Goal: Share content: Share content

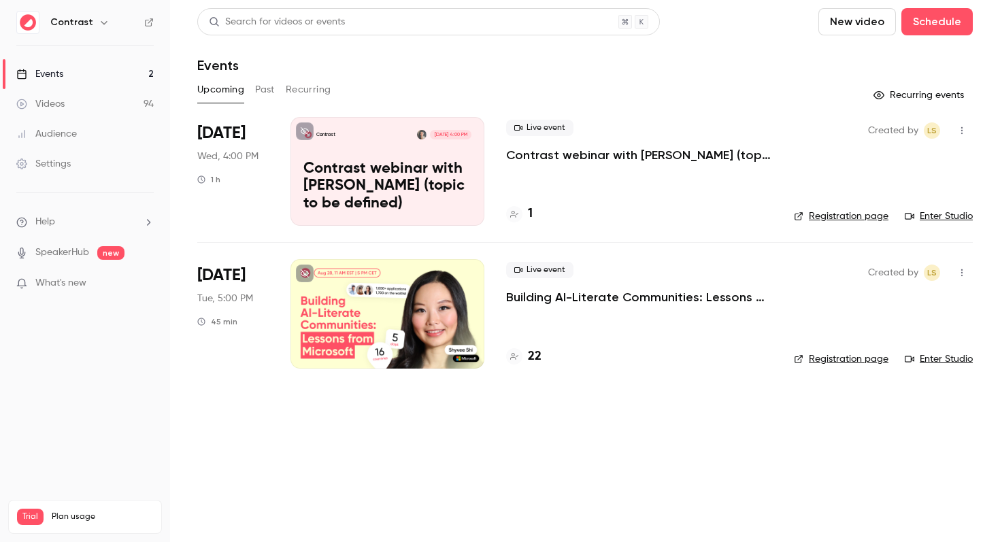
click at [99, 20] on icon "button" at bounding box center [104, 22] width 11 height 11
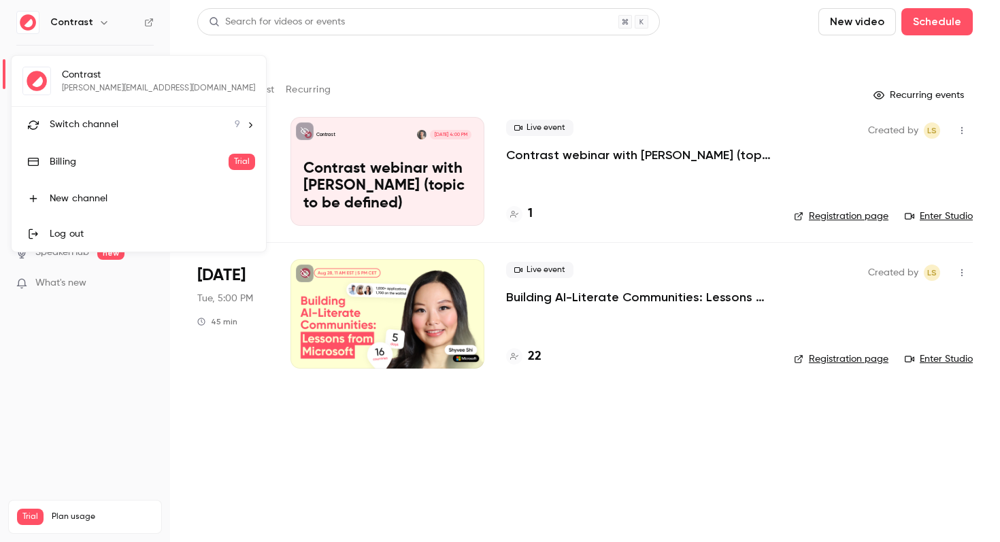
click at [112, 510] on div at bounding box center [500, 271] width 1000 height 542
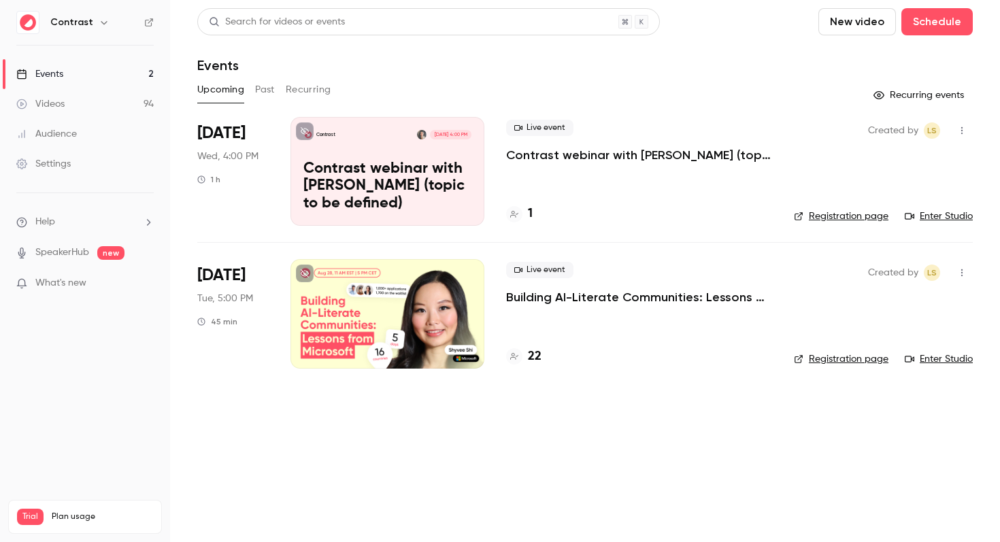
click at [88, 20] on h6 "Contrast" at bounding box center [71, 23] width 43 height 14
click at [101, 22] on icon "button" at bounding box center [104, 22] width 6 height 3
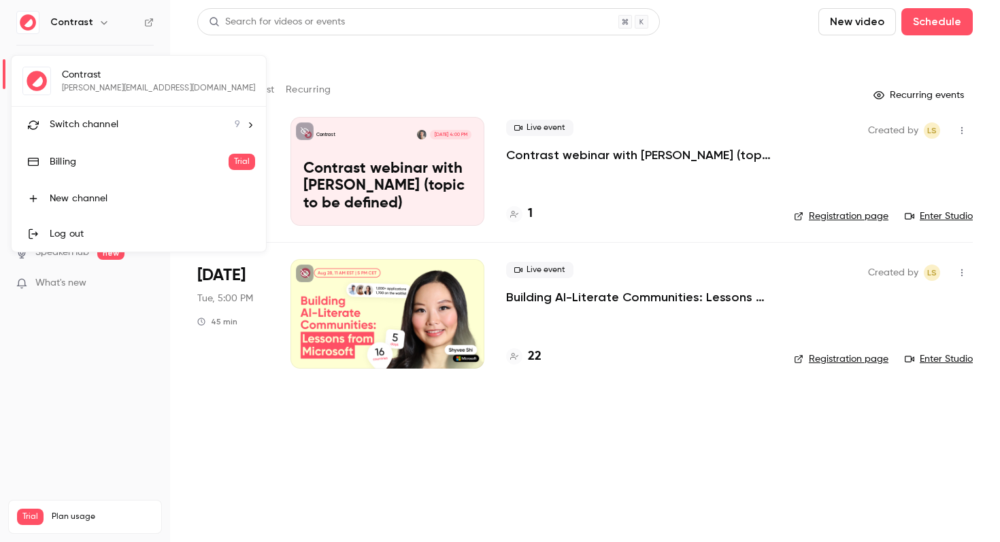
click at [83, 237] on div "Log out" at bounding box center [152, 234] width 205 height 14
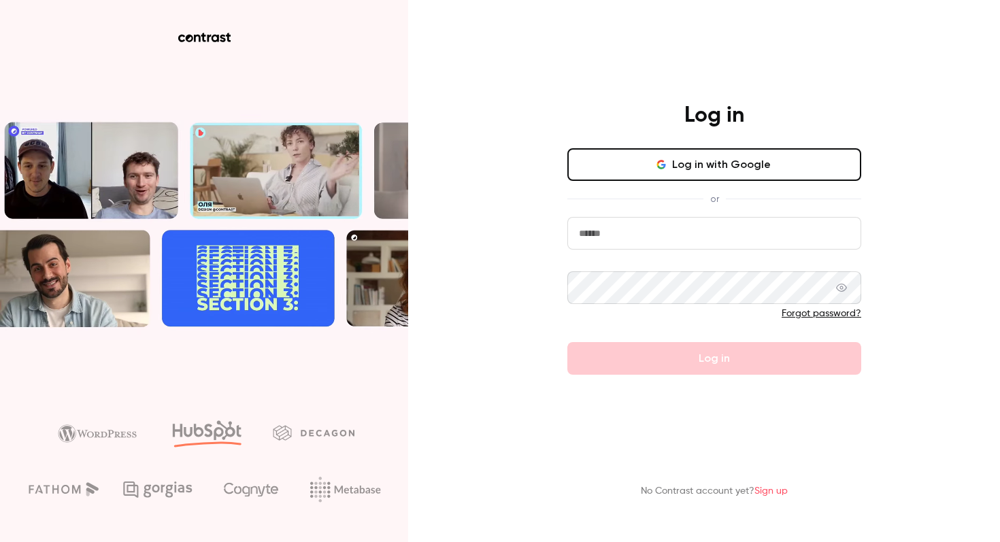
click at [626, 234] on input "email" at bounding box center [714, 233] width 294 height 33
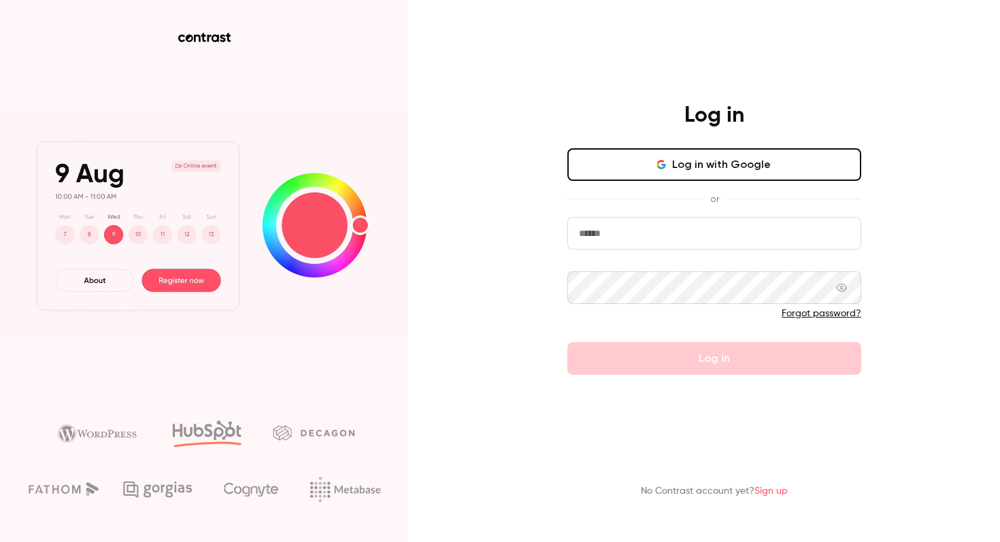
click at [636, 155] on button "Log in with Google" at bounding box center [714, 164] width 294 height 33
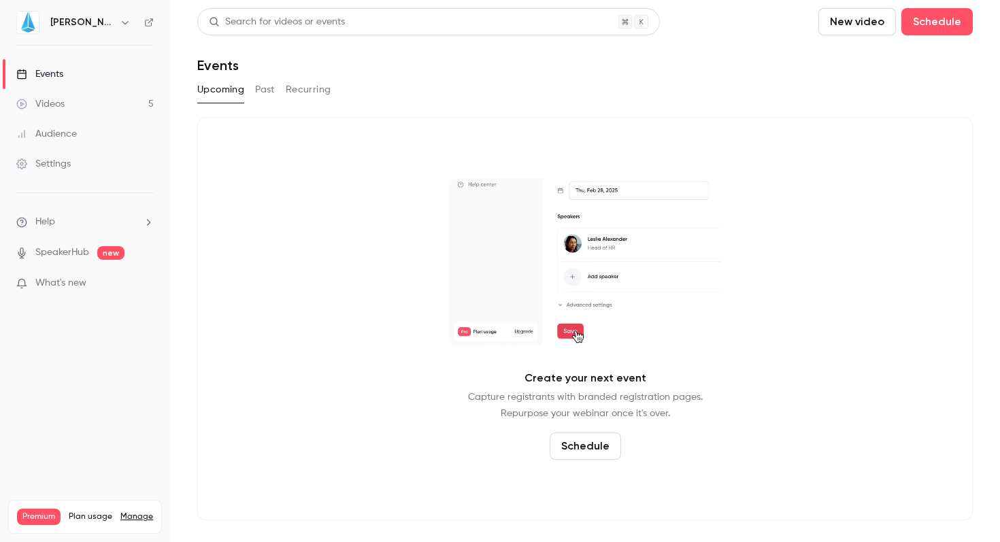
click at [117, 16] on button "button" at bounding box center [125, 22] width 16 height 16
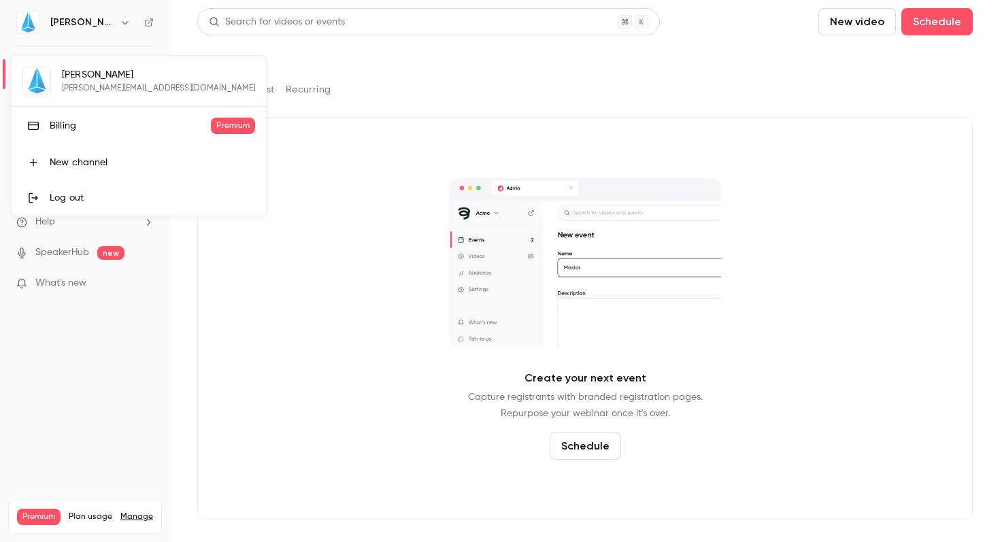
click at [76, 133] on link "Billing Premium" at bounding box center [139, 126] width 254 height 38
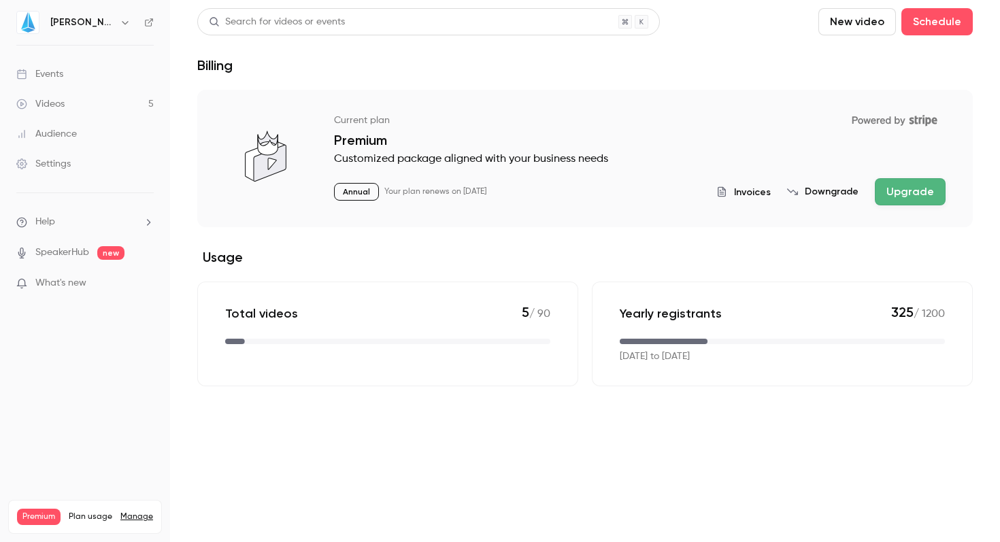
drag, startPoint x: 392, startPoint y: 195, endPoint x: 522, endPoint y: 188, distance: 129.4
click at [486, 188] on p "Your plan renews on August 18th, 2026" at bounding box center [435, 191] width 102 height 11
click at [531, 190] on div "Annual Your plan renews on August 18th, 2026 Invoices Downgrade Upgrade" at bounding box center [639, 191] width 611 height 27
click at [486, 190] on p "Your plan renews on August 18th, 2026" at bounding box center [435, 191] width 102 height 11
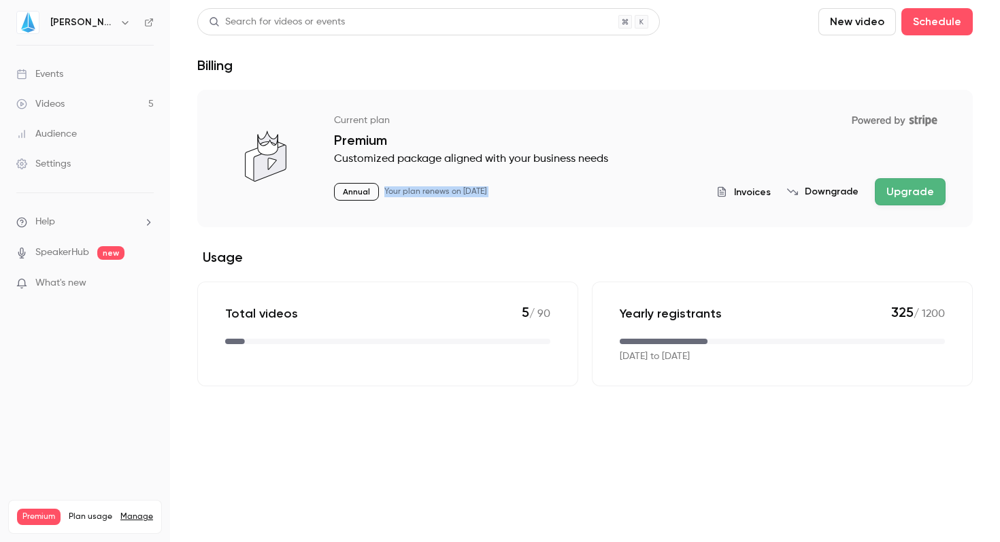
click at [486, 190] on p "Your plan renews on August 18th, 2026" at bounding box center [435, 191] width 102 height 11
drag, startPoint x: 639, startPoint y: 356, endPoint x: 656, endPoint y: 356, distance: 17.7
click at [656, 356] on p "Aug 17, 2025 to Aug 17, 2026" at bounding box center [655, 357] width 70 height 14
click at [685, 408] on main "Search for videos or events New video Schedule Billing Current plan Powered by …" at bounding box center [585, 271] width 830 height 542
click at [485, 194] on p "Your plan renews on August 18th, 2026" at bounding box center [435, 191] width 102 height 11
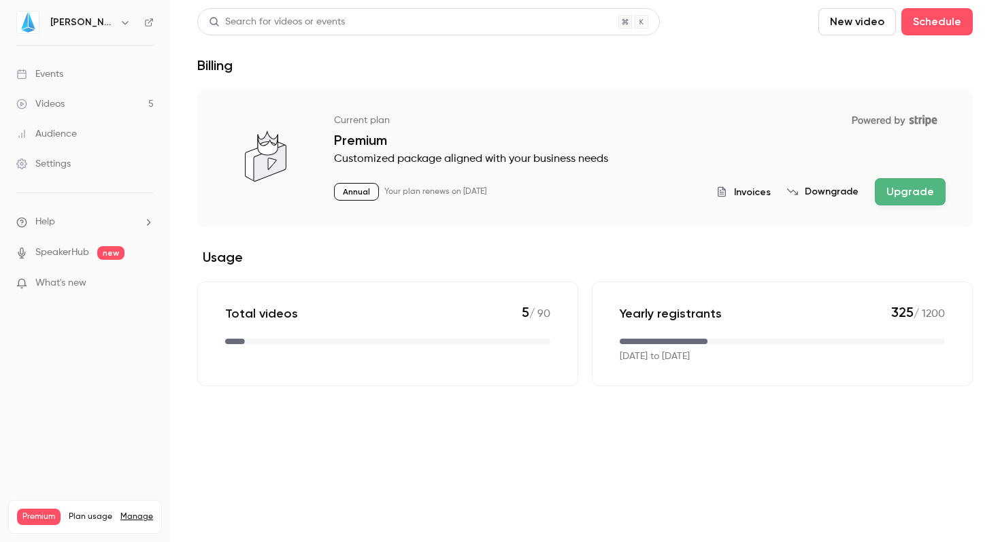
click at [485, 194] on p "Your plan renews on August 18th, 2026" at bounding box center [435, 191] width 102 height 11
click at [486, 192] on p "Your plan renews on August 18th, 2026" at bounding box center [435, 191] width 102 height 11
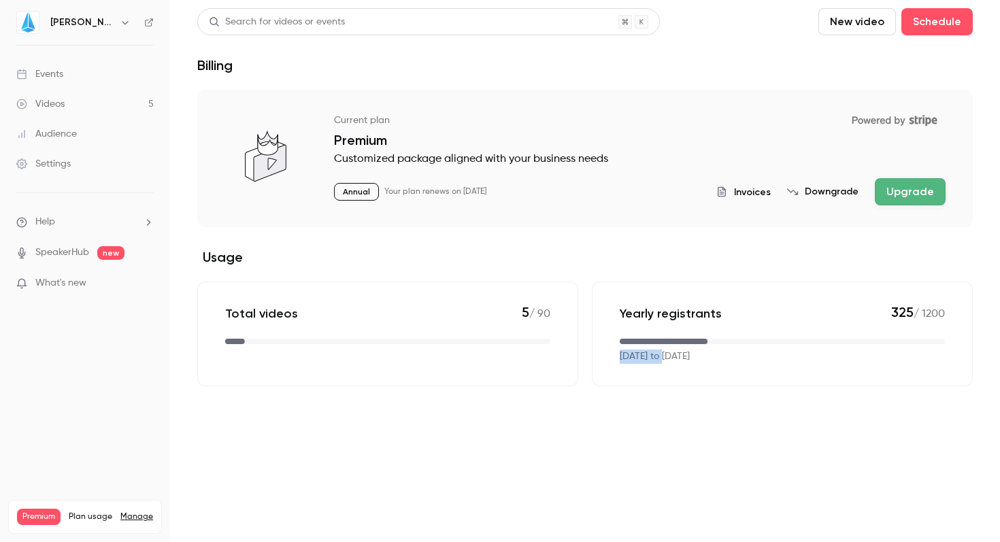
drag, startPoint x: 622, startPoint y: 356, endPoint x: 693, endPoint y: 356, distance: 70.7
click at [688, 356] on p "Aug 17, 2025 to Aug 17, 2026" at bounding box center [655, 357] width 70 height 14
click at [643, 352] on p "Aug 17, 2025 to Aug 17, 2026" at bounding box center [655, 357] width 70 height 14
drag, startPoint x: 458, startPoint y: 192, endPoint x: 544, endPoint y: 192, distance: 85.7
click at [544, 192] on div "Annual Your plan renews on August 18th, 2026 Invoices Downgrade Upgrade" at bounding box center [639, 191] width 611 height 27
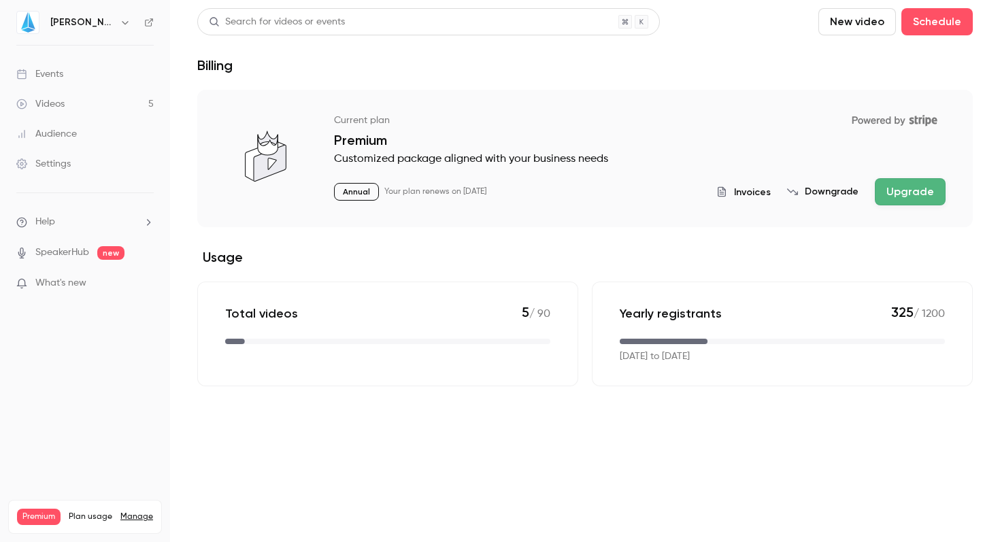
drag, startPoint x: 620, startPoint y: 359, endPoint x: 762, endPoint y: 358, distance: 142.2
click at [762, 358] on div "Aug 17, 2025 to Aug 17, 2026" at bounding box center [782, 357] width 325 height 14
click at [591, 411] on main "Search for videos or events New video Schedule Billing Current plan Powered by …" at bounding box center [585, 271] width 830 height 542
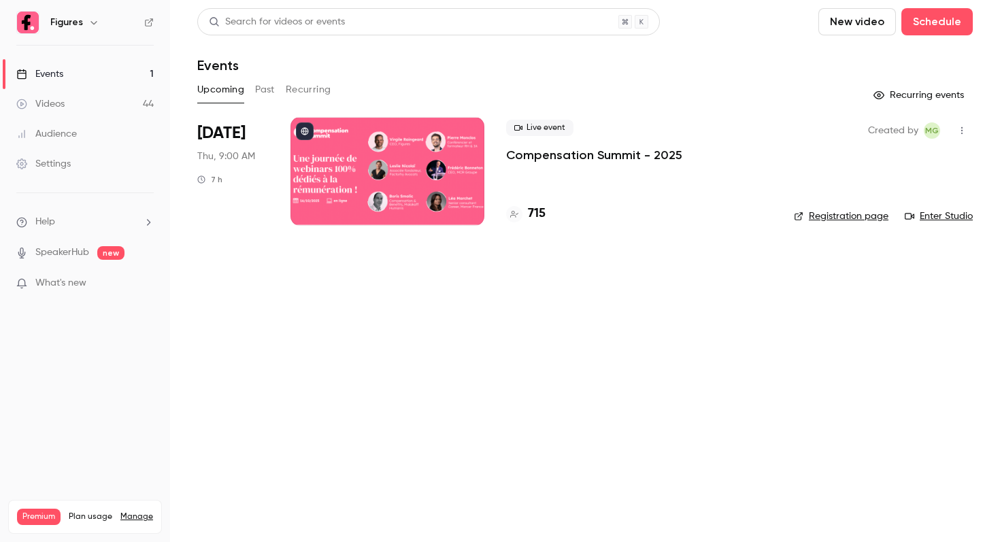
click at [92, 25] on icon "button" at bounding box center [93, 22] width 11 height 11
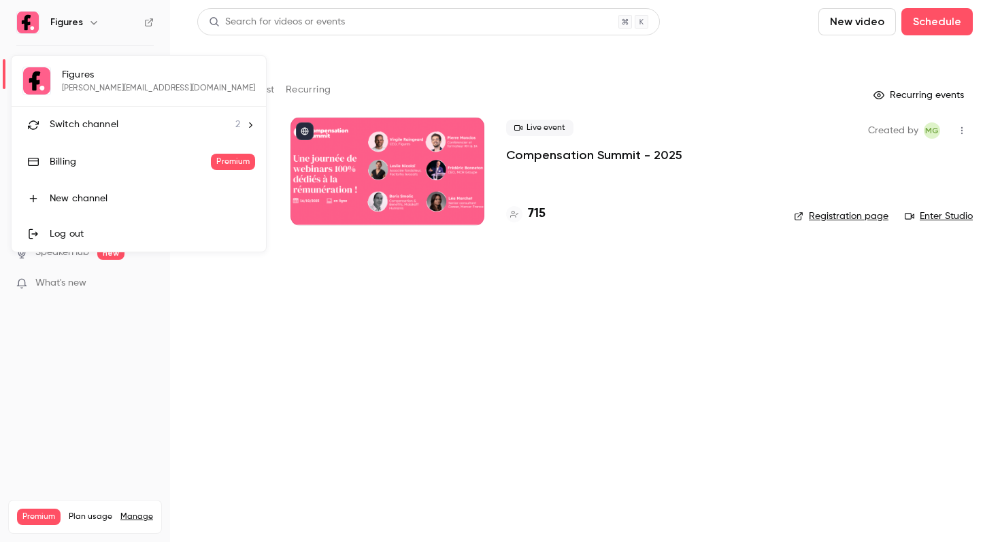
click at [80, 161] on div "Billing" at bounding box center [130, 162] width 161 height 14
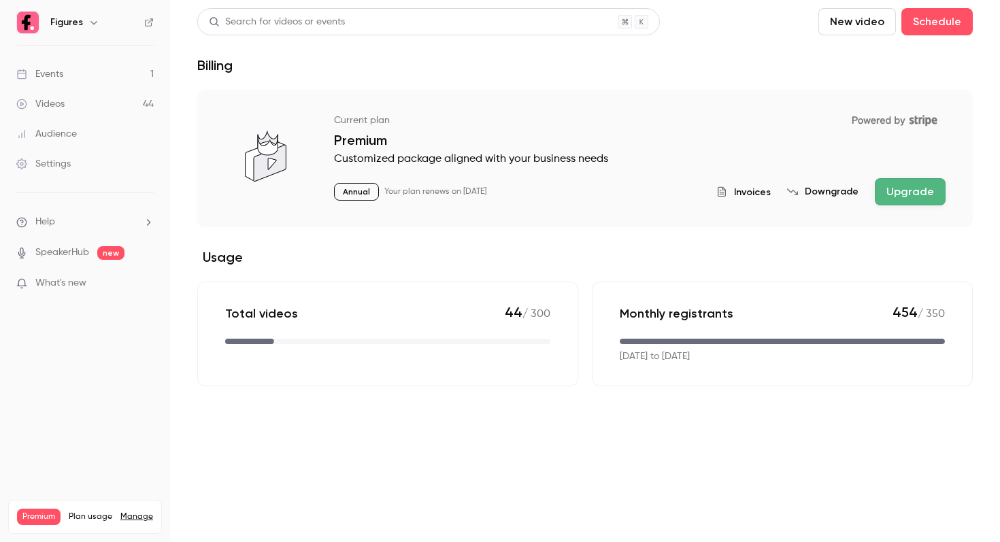
drag, startPoint x: 640, startPoint y: 356, endPoint x: 699, endPoint y: 360, distance: 58.6
click at [690, 360] on p "Sep 23, 2025 to Oct 23, 2025" at bounding box center [655, 357] width 70 height 14
click at [904, 314] on span "454" at bounding box center [904, 312] width 25 height 16
click at [937, 313] on p "454 / 350" at bounding box center [918, 313] width 52 height 18
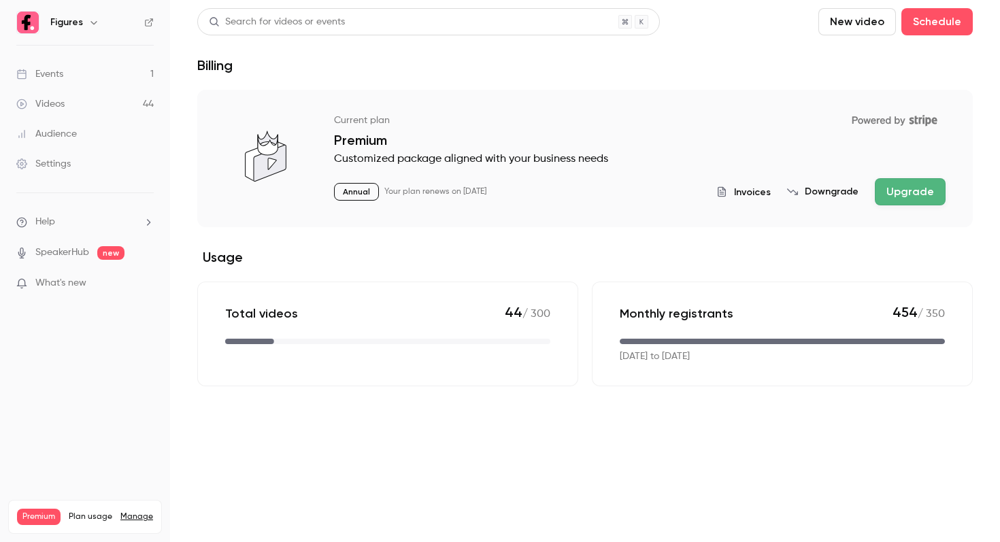
click at [937, 313] on p "454 / 350" at bounding box center [918, 313] width 52 height 18
click at [839, 333] on div "Monthly registrants 454 / 350 Sep 23, 2025 to Oct 23, 2025" at bounding box center [782, 334] width 381 height 105
drag, startPoint x: 898, startPoint y: 314, endPoint x: 932, endPoint y: 317, distance: 34.9
click at [932, 317] on p "454 / 350" at bounding box center [918, 313] width 52 height 18
drag, startPoint x: 920, startPoint y: 315, endPoint x: 939, endPoint y: 315, distance: 19.7
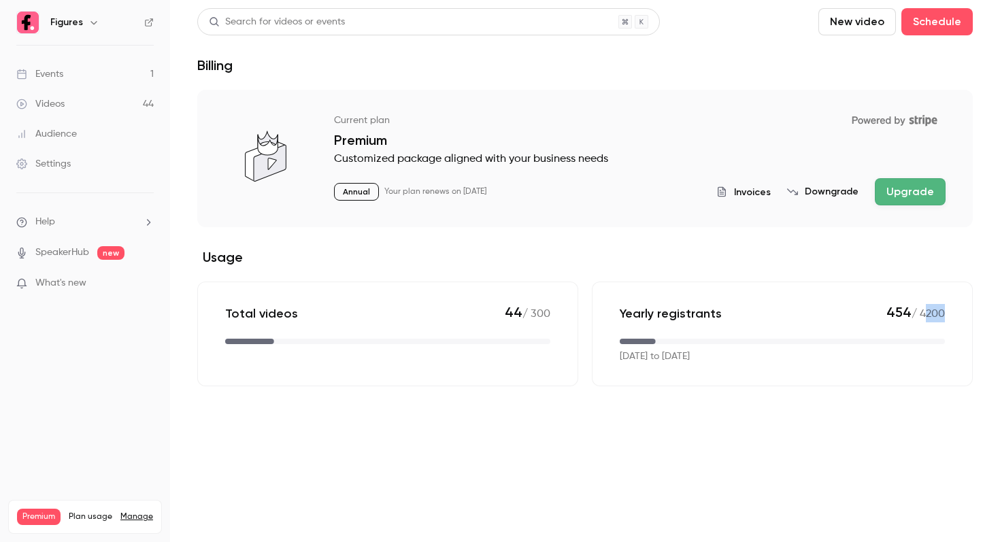
click at [939, 315] on p "454 / 4200" at bounding box center [915, 313] width 58 height 18
click at [641, 357] on p "[DATE] to [DATE]" at bounding box center [655, 357] width 70 height 14
click at [690, 356] on p "[DATE] to [DATE]" at bounding box center [655, 357] width 70 height 14
drag, startPoint x: 888, startPoint y: 314, endPoint x: 918, endPoint y: 314, distance: 29.2
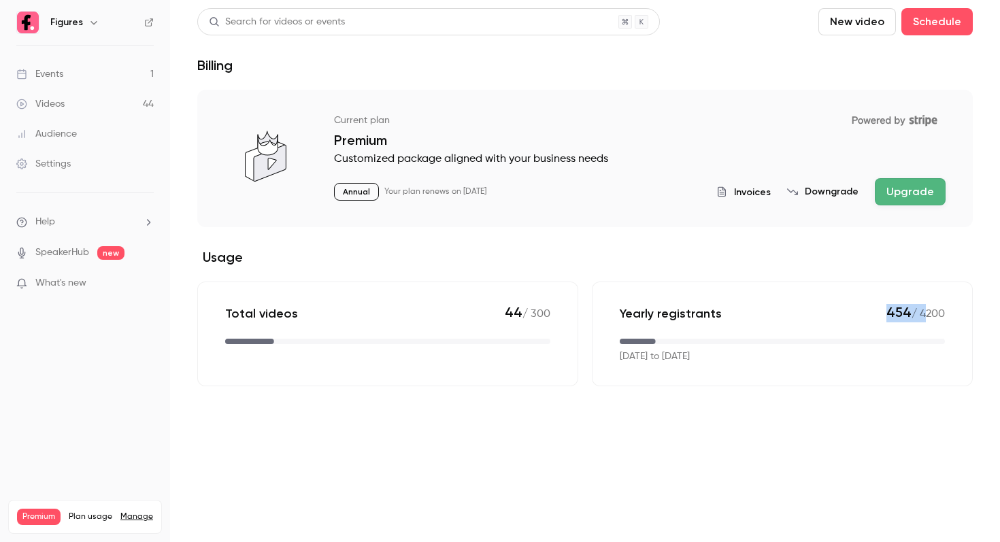
click at [918, 314] on p "454 / 4200" at bounding box center [915, 313] width 58 height 18
click at [875, 391] on main "Search for videos or events New video Schedule Billing Current plan Powered by …" at bounding box center [585, 271] width 830 height 542
drag, startPoint x: 890, startPoint y: 310, endPoint x: 916, endPoint y: 346, distance: 44.8
click at [916, 345] on div "Yearly registrants 454 / 4200 [DATE] to [DATE]" at bounding box center [782, 334] width 381 height 105
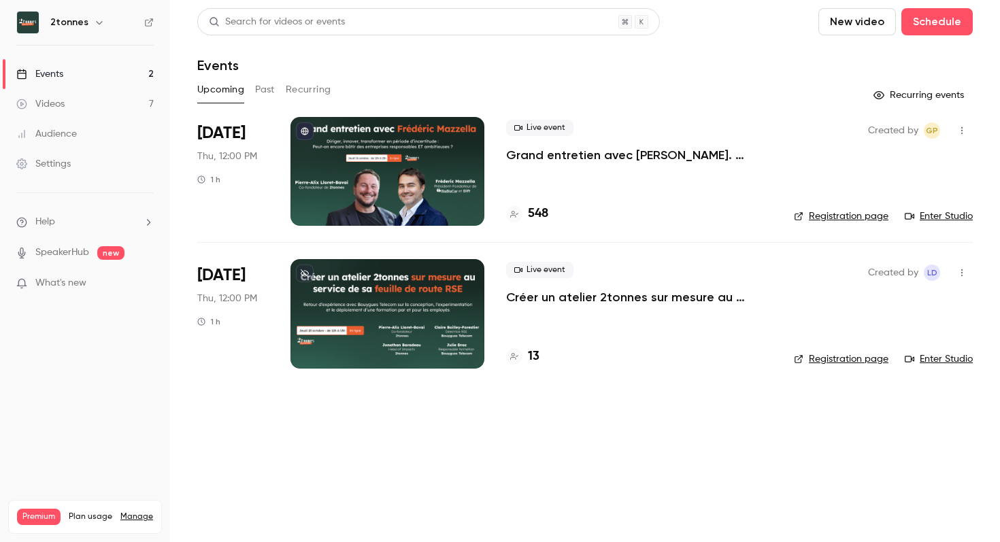
click at [94, 22] on icon "button" at bounding box center [99, 22] width 11 height 11
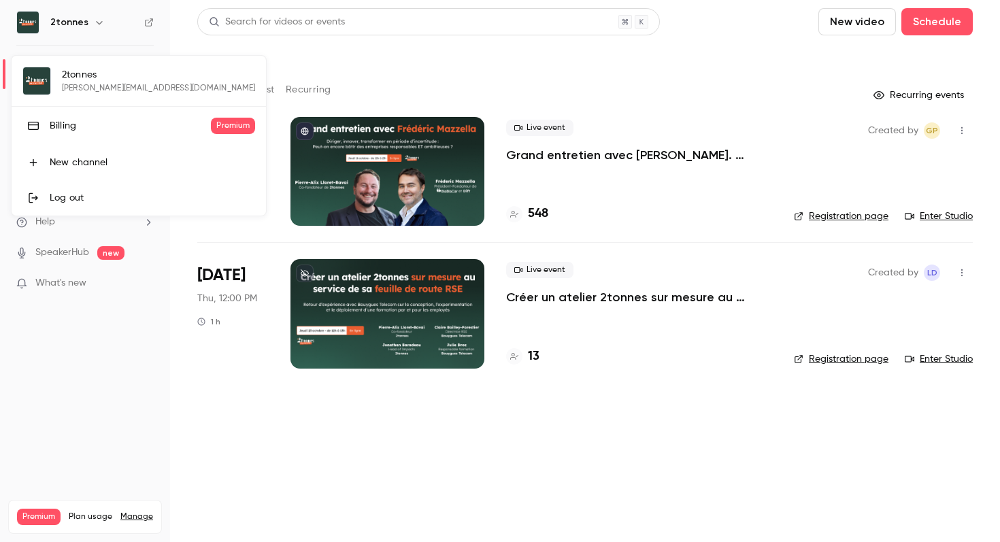
click at [69, 124] on div "Billing" at bounding box center [130, 126] width 161 height 14
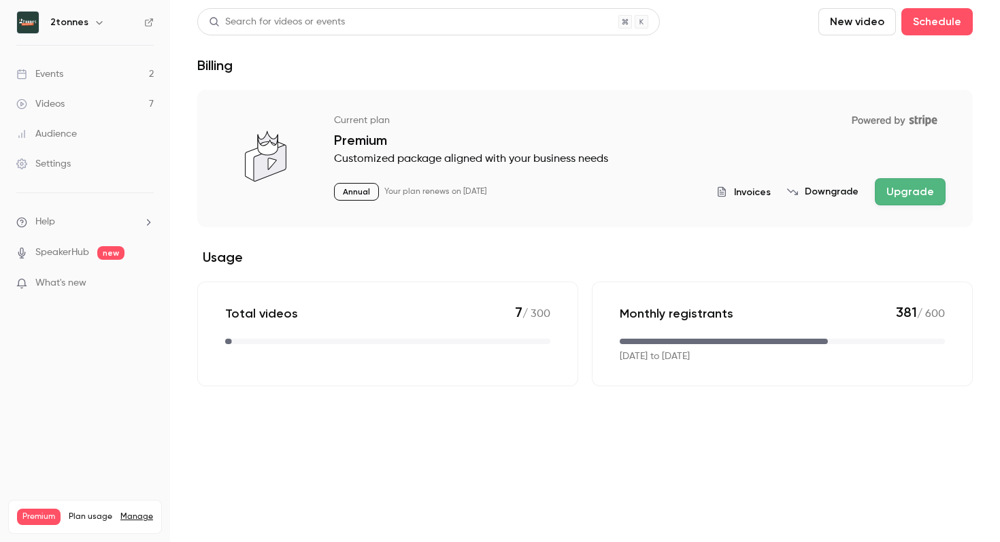
drag, startPoint x: 475, startPoint y: 195, endPoint x: 523, endPoint y: 196, distance: 48.3
click at [523, 196] on div "Annual Your plan renews on August 1st, 2026 Invoices Downgrade Upgrade" at bounding box center [639, 191] width 611 height 27
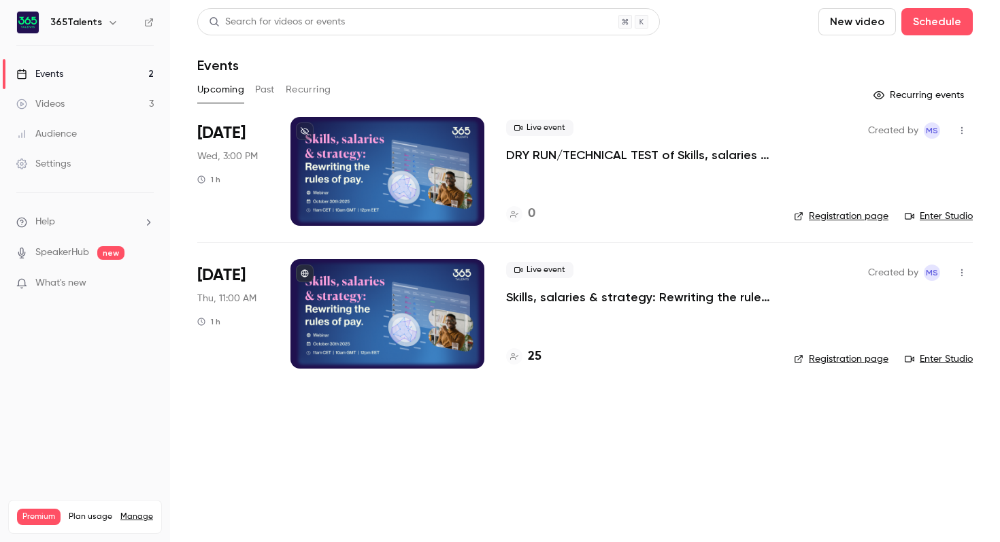
click at [107, 18] on icon "button" at bounding box center [112, 22] width 11 height 11
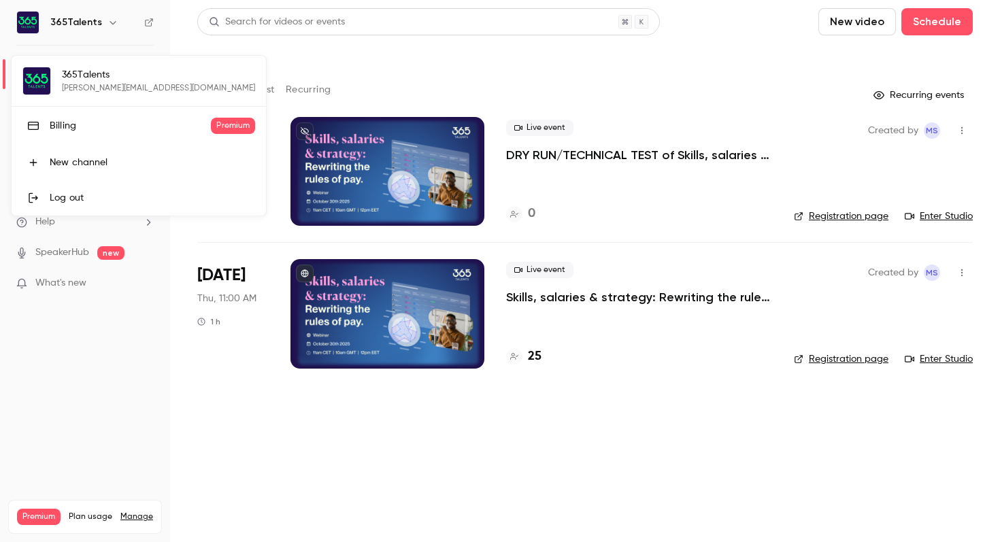
click at [84, 116] on link "Billing Premium" at bounding box center [139, 126] width 254 height 38
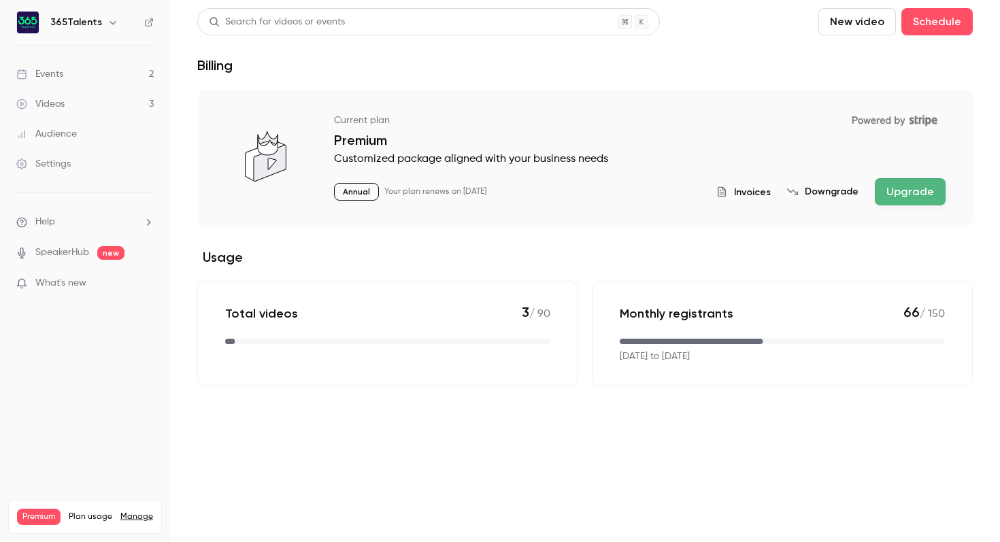
drag, startPoint x: 458, startPoint y: 193, endPoint x: 488, endPoint y: 195, distance: 30.0
click at [486, 195] on p "Your plan renews on April 23rd, 2026" at bounding box center [435, 191] width 102 height 11
click at [486, 195] on p "Your plan renews on [DATE]" at bounding box center [435, 191] width 102 height 11
drag, startPoint x: 621, startPoint y: 358, endPoint x: 716, endPoint y: 360, distance: 94.5
click at [690, 360] on p "[DATE] to [DATE]" at bounding box center [655, 357] width 70 height 14
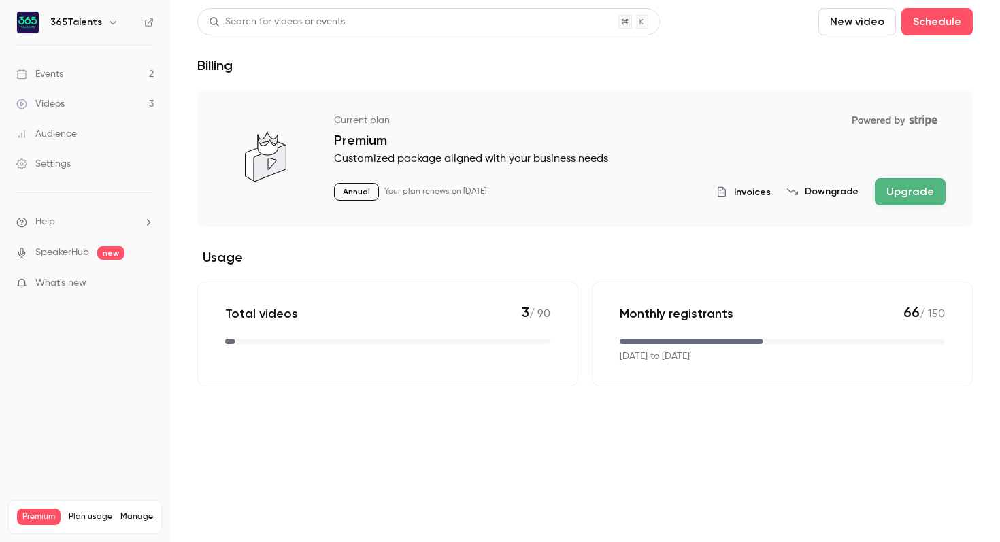
click at [760, 363] on div "[DATE] to [DATE]" at bounding box center [782, 357] width 325 height 14
drag, startPoint x: 760, startPoint y: 363, endPoint x: 626, endPoint y: 315, distance: 142.4
click at [626, 315] on div "Monthly registrants 66 / 150 Sep 22, 2025 to Oct 22, 2025" at bounding box center [782, 334] width 381 height 105
click at [611, 409] on main "Search for videos or events New video Schedule Billing Current plan Powered by …" at bounding box center [585, 271] width 830 height 542
click at [479, 190] on p "Your plan renews on [DATE]" at bounding box center [435, 191] width 102 height 11
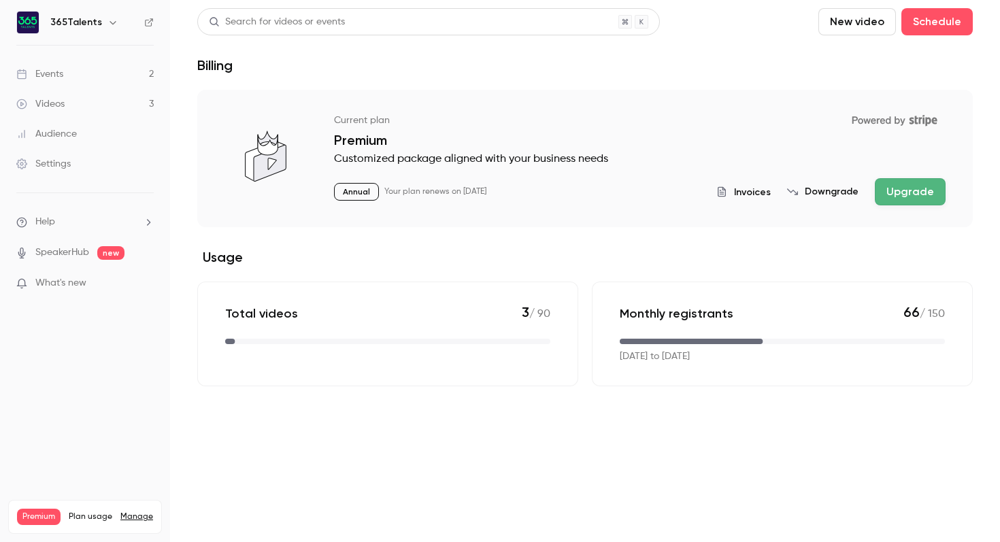
click at [479, 190] on p "Your plan renews on [DATE]" at bounding box center [435, 191] width 102 height 11
click at [479, 190] on p "Your plan renews on April 23rd, 2026" at bounding box center [435, 191] width 102 height 11
click at [645, 469] on main "Search for videos or events New video Schedule Billing Current plan Powered by …" at bounding box center [585, 271] width 830 height 542
click at [712, 371] on div "Monthly registrants 66 / 150 Sep 22, 2025 to Oct 22, 2025" at bounding box center [782, 334] width 381 height 105
drag, startPoint x: 890, startPoint y: 312, endPoint x: 907, endPoint y: 312, distance: 17.7
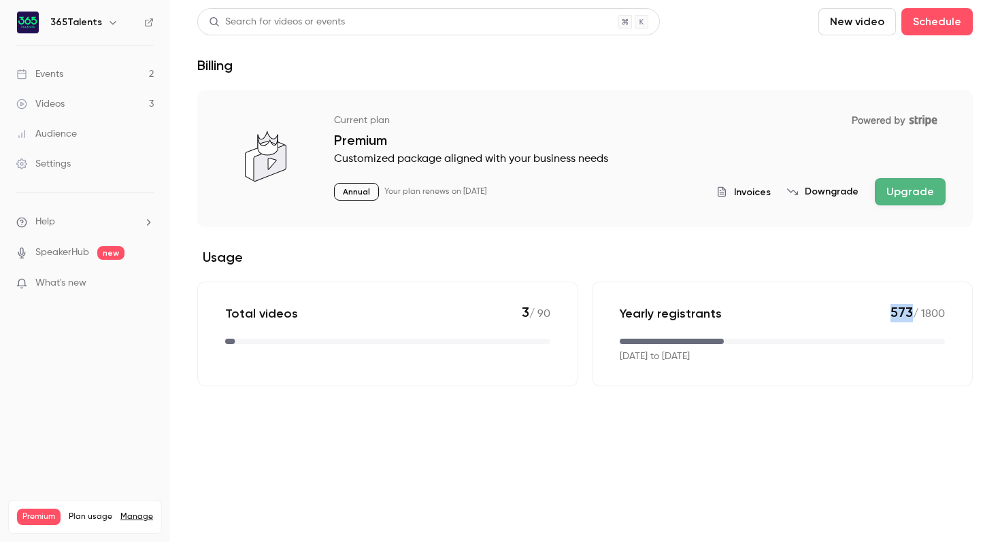
click at [907, 312] on span "573" at bounding box center [901, 312] width 22 height 16
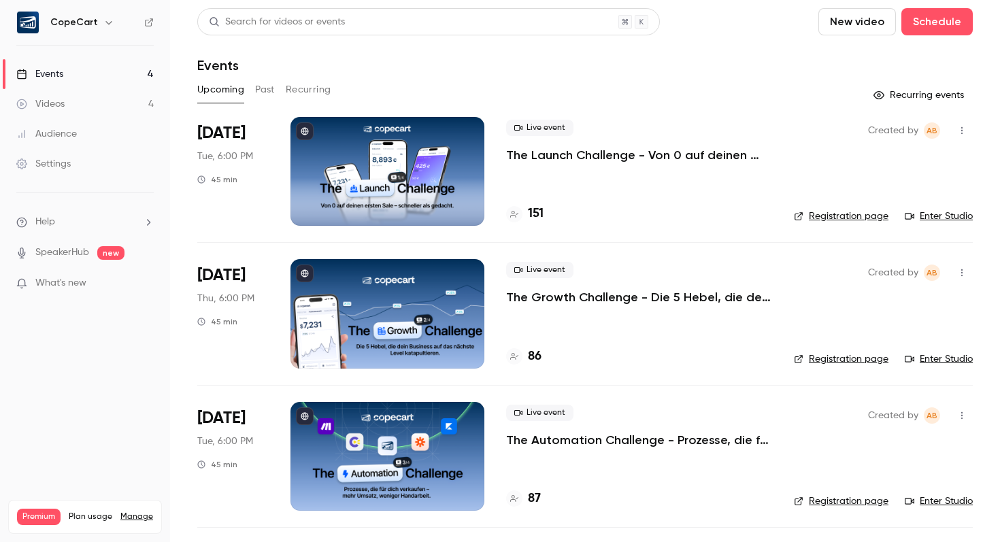
click at [110, 22] on icon "button" at bounding box center [108, 22] width 11 height 11
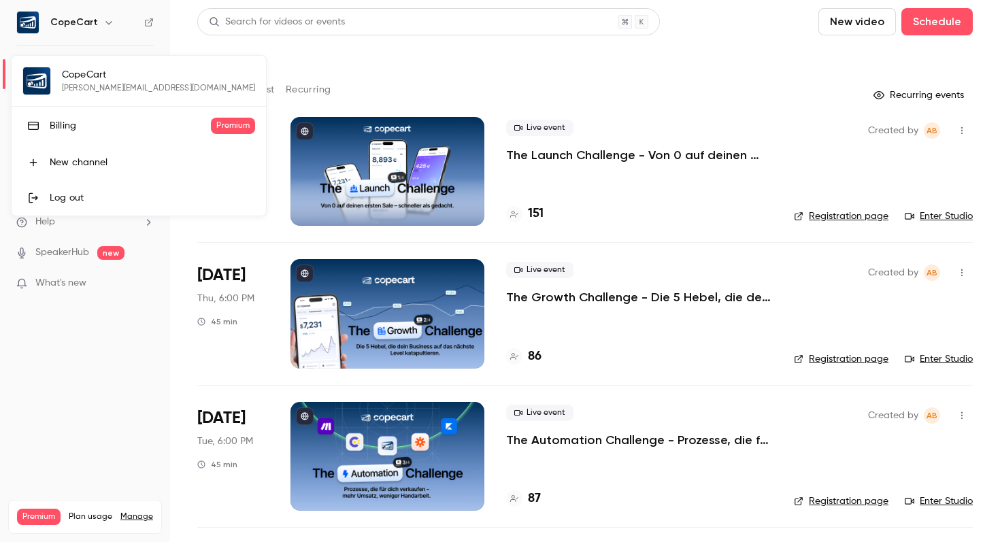
click at [67, 133] on link "Billing Premium" at bounding box center [139, 126] width 254 height 38
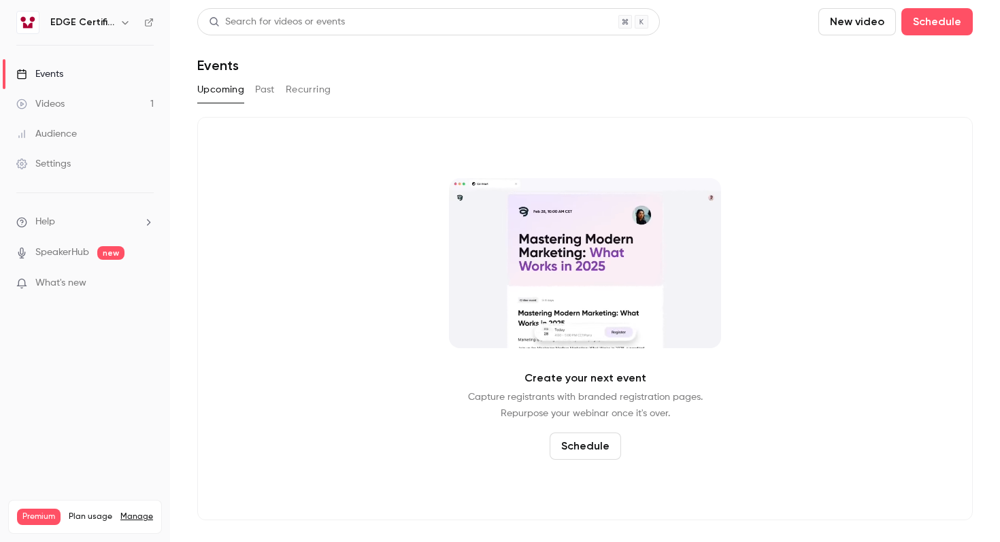
click at [124, 22] on icon "button" at bounding box center [125, 22] width 11 height 11
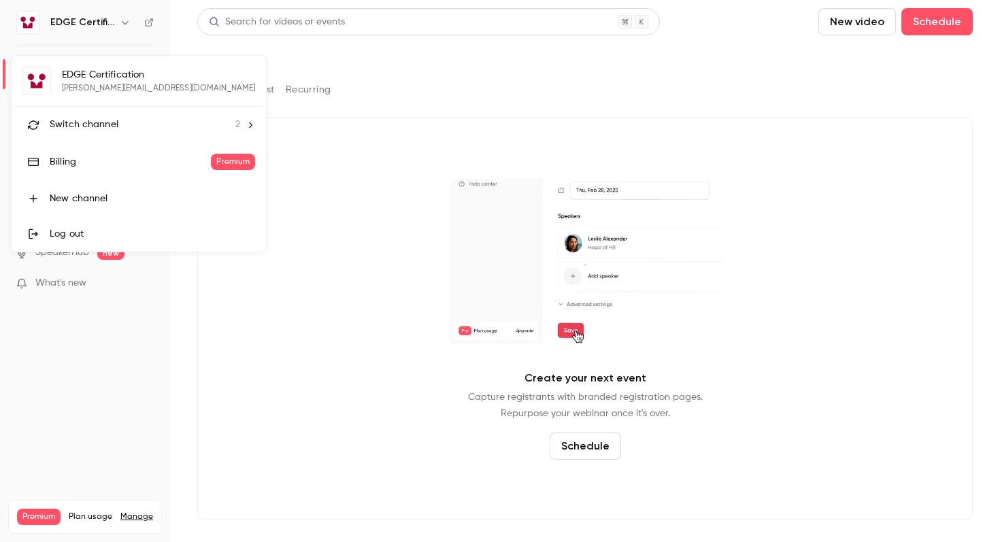
click at [69, 161] on div "Billing" at bounding box center [130, 162] width 161 height 14
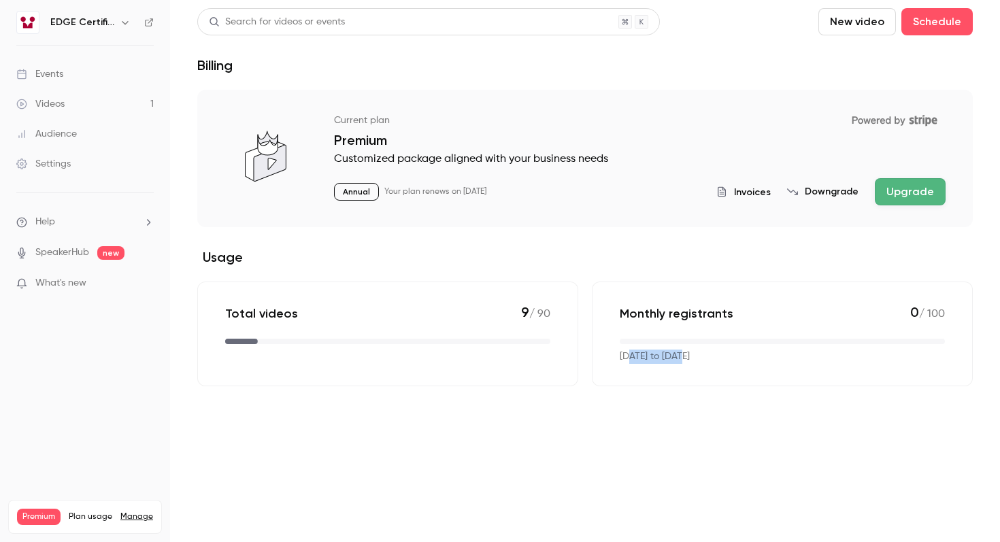
drag, startPoint x: 630, startPoint y: 357, endPoint x: 678, endPoint y: 357, distance: 48.3
click at [678, 357] on p "Sep 29, 2025 to Oct 29, 2025" at bounding box center [655, 357] width 70 height 14
click at [672, 421] on main "Search for videos or events New video Schedule Billing Current plan Powered by …" at bounding box center [585, 271] width 830 height 542
drag, startPoint x: 629, startPoint y: 313, endPoint x: 648, endPoint y: 356, distance: 47.5
click at [648, 356] on div "Monthly registrants 0 / 100 Sep 29, 2025 to Oct 29, 2025" at bounding box center [782, 334] width 381 height 105
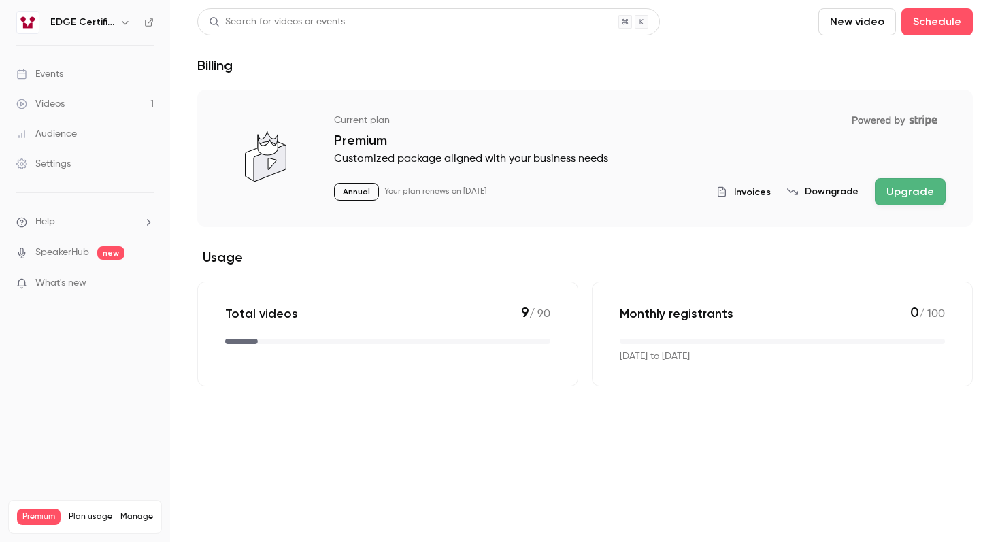
click at [689, 359] on p "Sep 29, 2025 to Oct 29, 2025" at bounding box center [655, 357] width 70 height 14
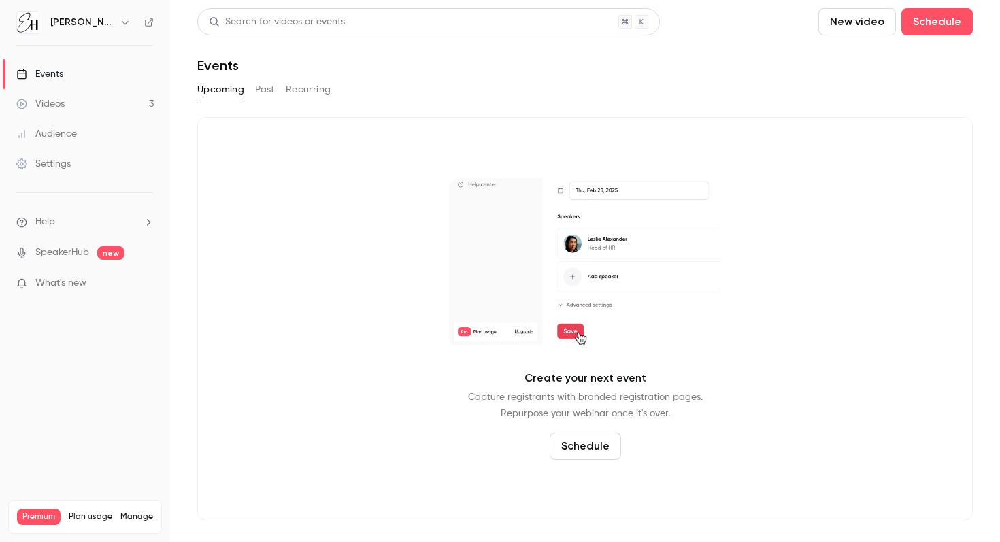
click at [120, 22] on icon "button" at bounding box center [125, 22] width 11 height 11
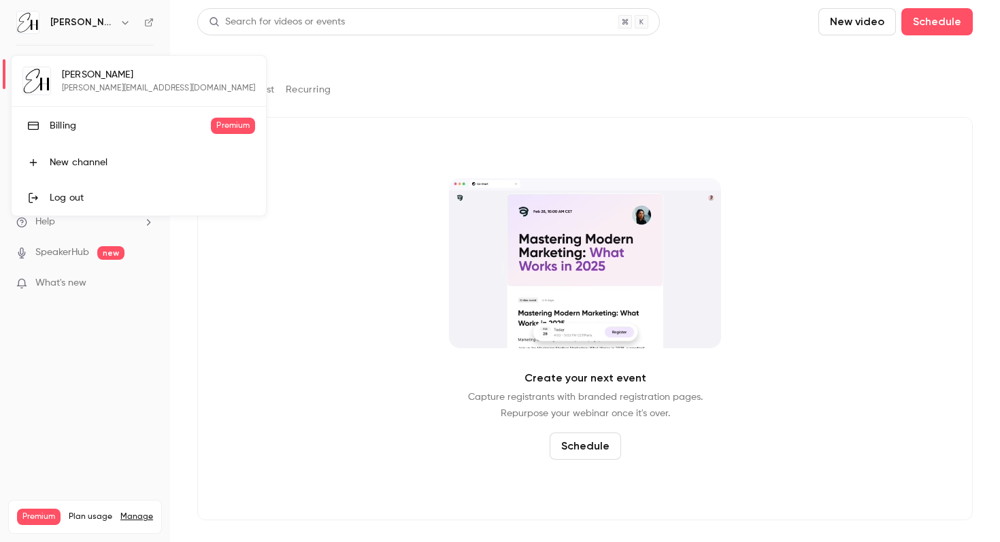
click at [80, 122] on div "Billing" at bounding box center [130, 126] width 161 height 14
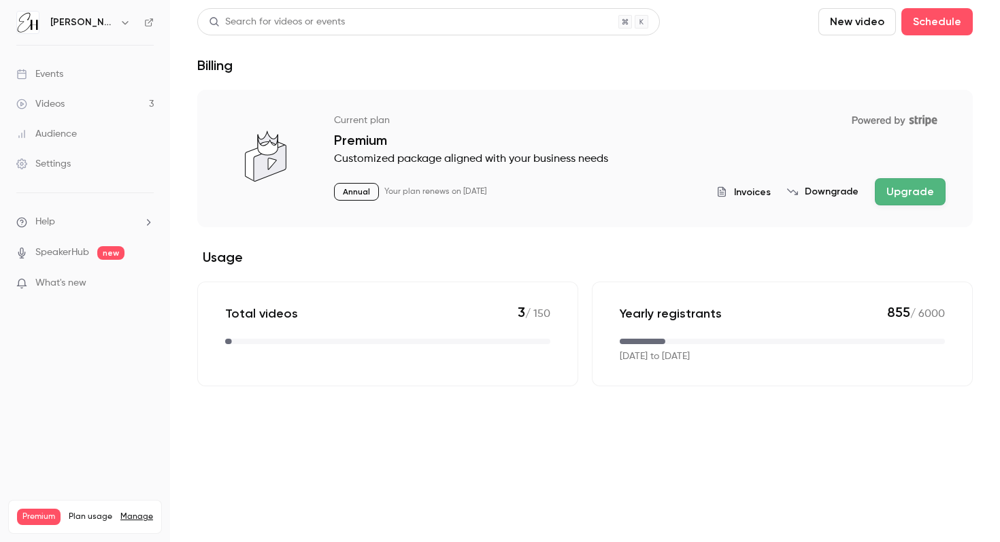
click at [895, 315] on span "855" at bounding box center [898, 312] width 23 height 16
click at [120, 20] on icon "button" at bounding box center [125, 22] width 11 height 11
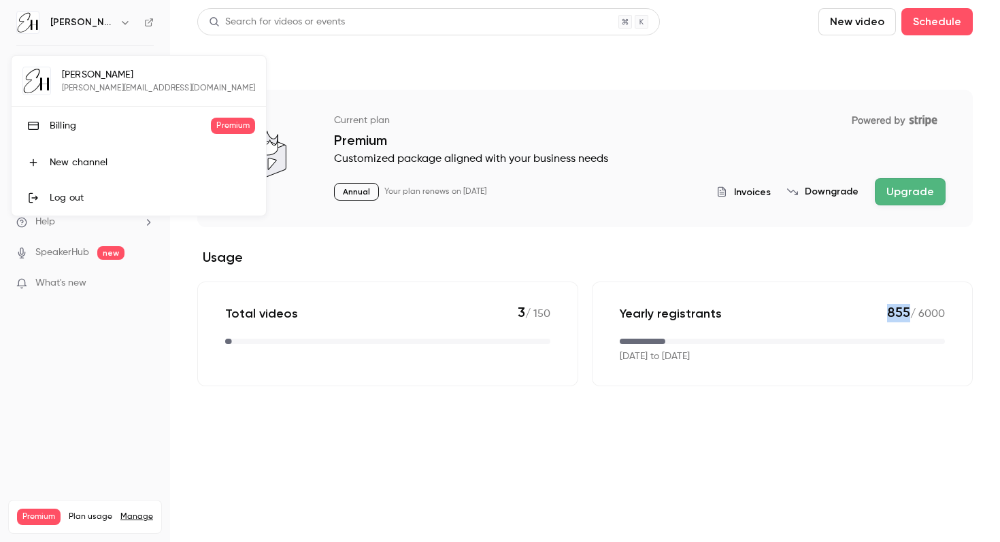
click at [86, 131] on div "Billing" at bounding box center [130, 126] width 161 height 14
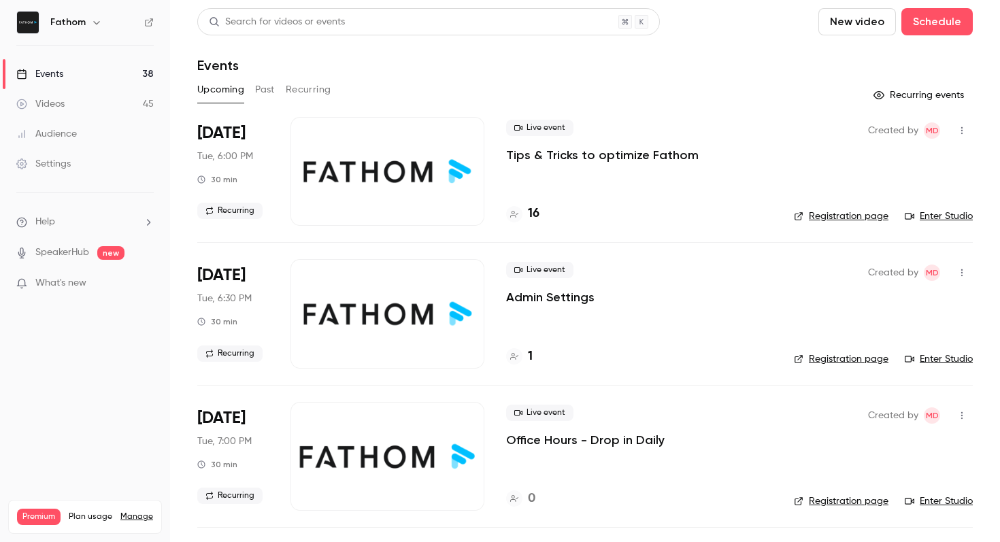
click at [98, 20] on icon "button" at bounding box center [96, 22] width 11 height 11
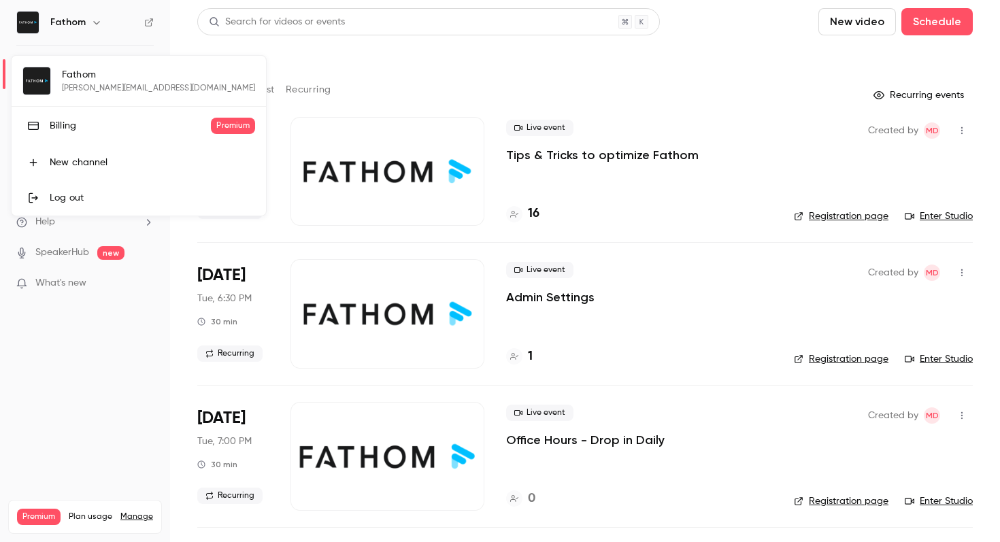
click at [73, 126] on div "Billing" at bounding box center [130, 126] width 161 height 14
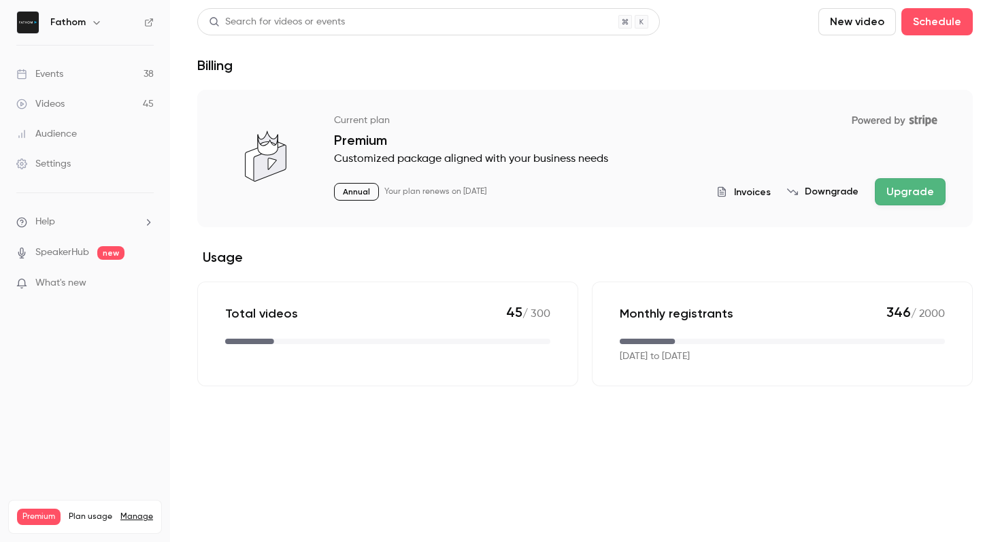
click at [888, 313] on span "346" at bounding box center [898, 312] width 24 height 16
click at [97, 22] on icon "button" at bounding box center [96, 22] width 11 height 11
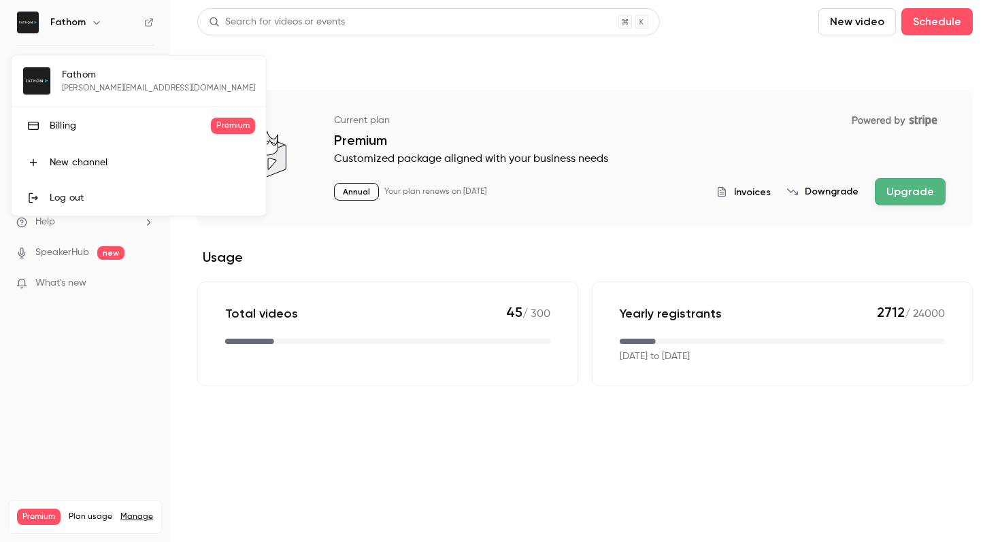
click at [71, 120] on div "Billing" at bounding box center [130, 126] width 161 height 14
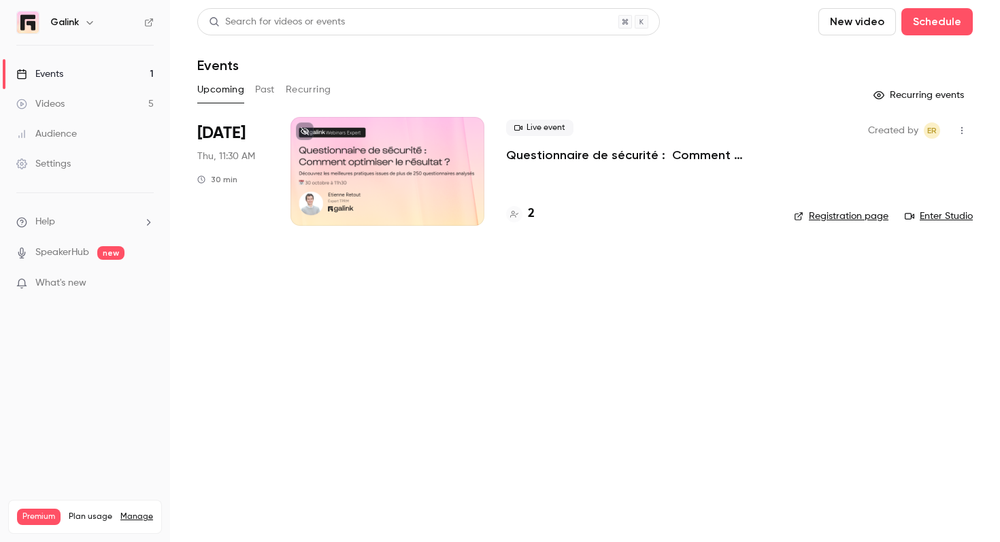
click at [95, 19] on button "button" at bounding box center [90, 22] width 16 height 16
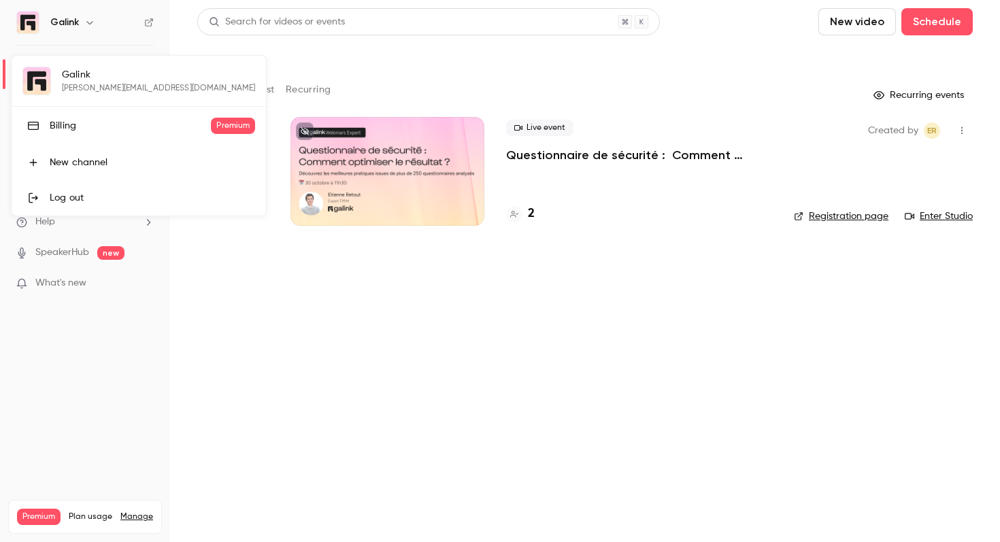
click at [70, 122] on div "Billing" at bounding box center [130, 126] width 161 height 14
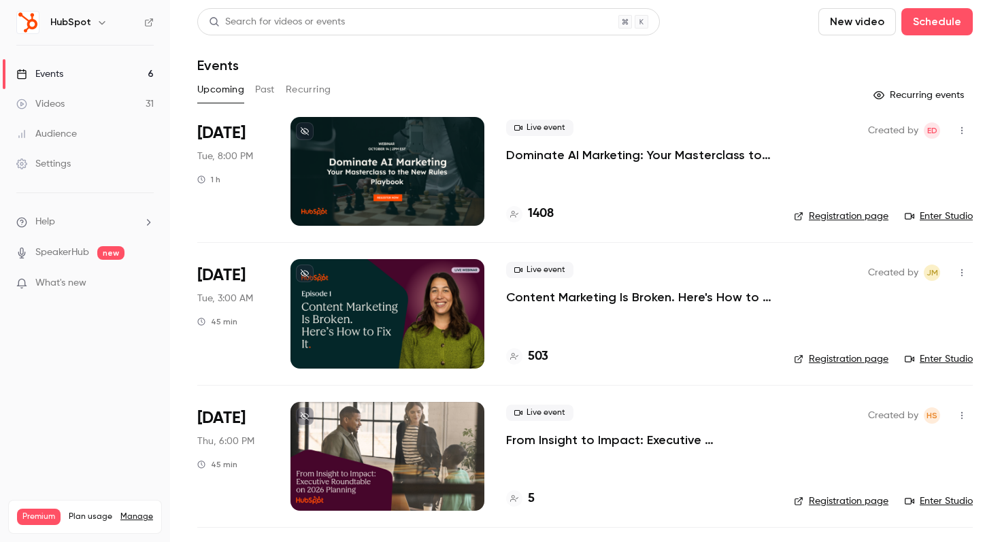
click at [98, 20] on icon "button" at bounding box center [102, 22] width 11 height 11
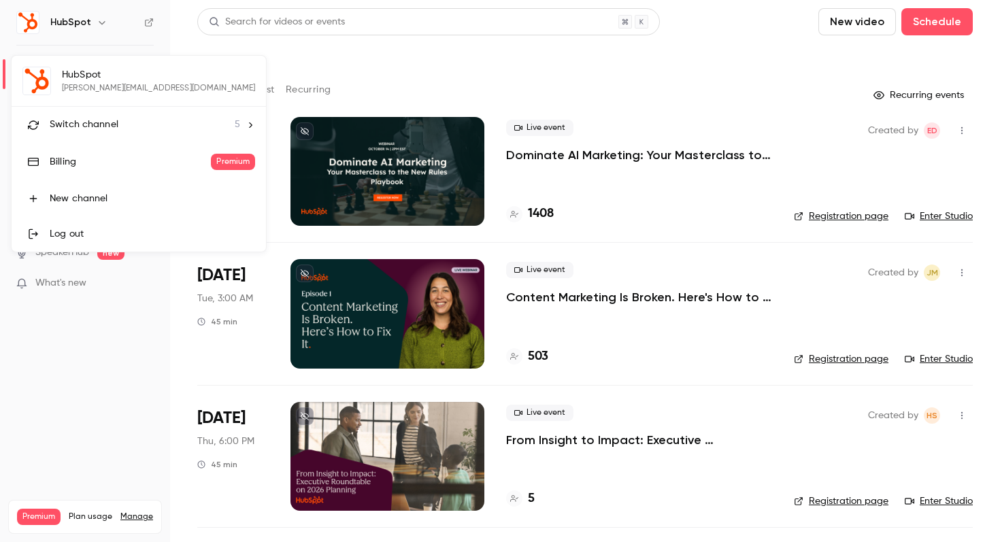
click at [97, 132] on li "Switch channel 5" at bounding box center [139, 125] width 254 height 36
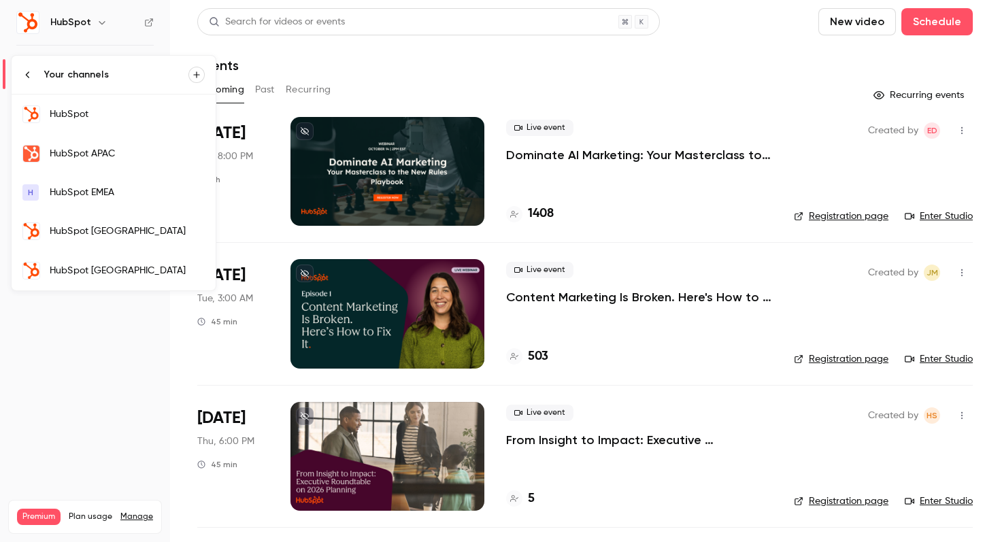
click at [26, 75] on icon at bounding box center [27, 74] width 3 height 6
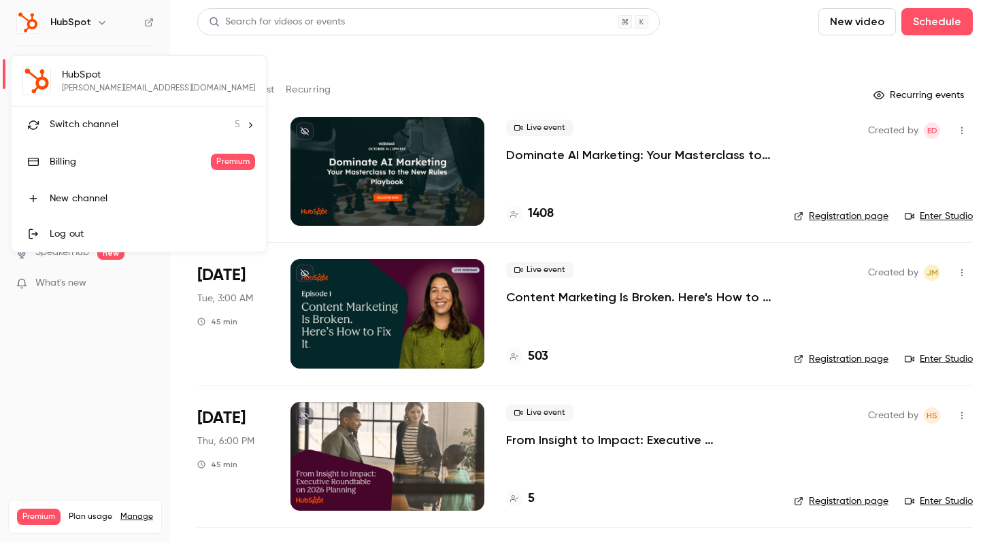
click at [63, 164] on div "Billing" at bounding box center [130, 162] width 161 height 14
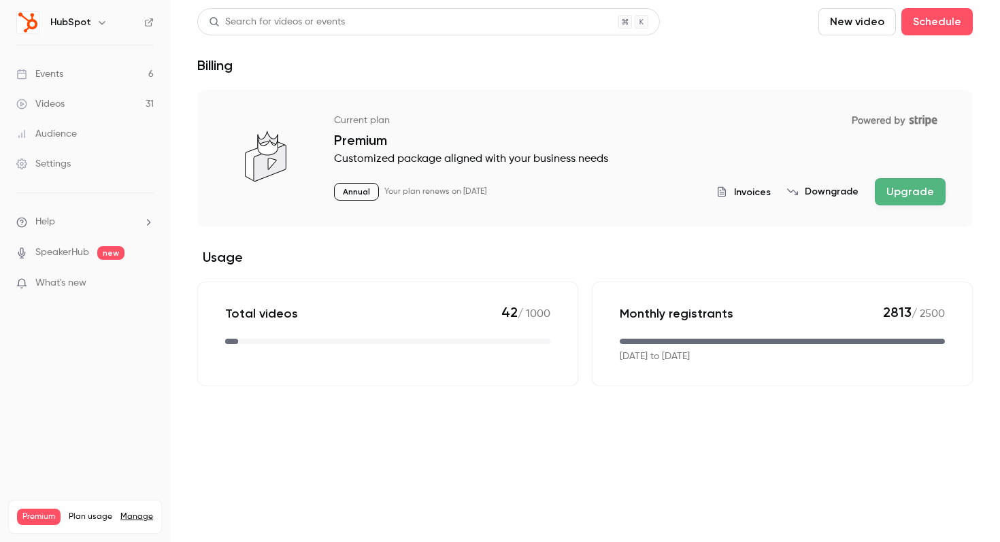
click at [675, 437] on main "Search for videos or events New video Schedule Billing Current plan Powered by …" at bounding box center [585, 271] width 830 height 542
click at [101, 23] on icon "button" at bounding box center [102, 22] width 11 height 11
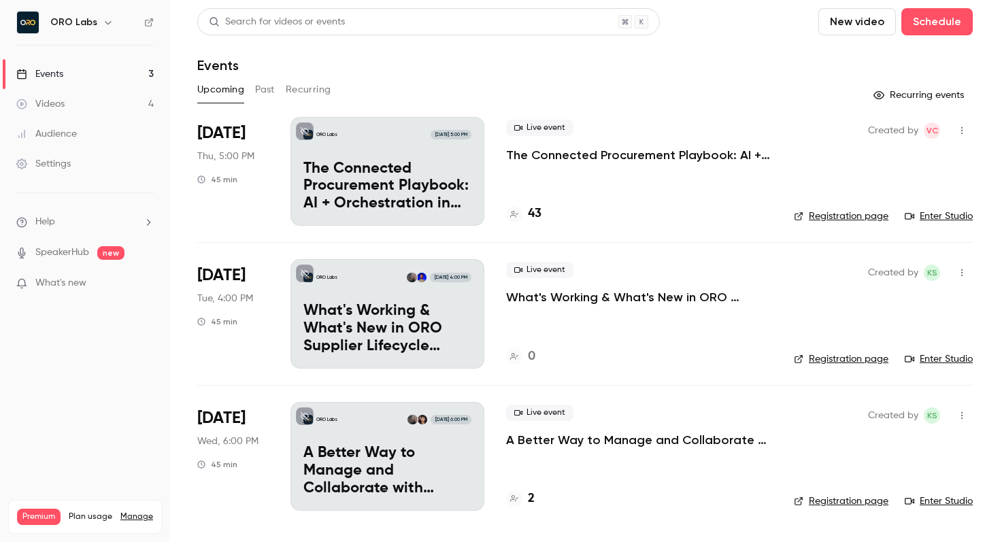
click at [105, 22] on icon "button" at bounding box center [108, 22] width 11 height 11
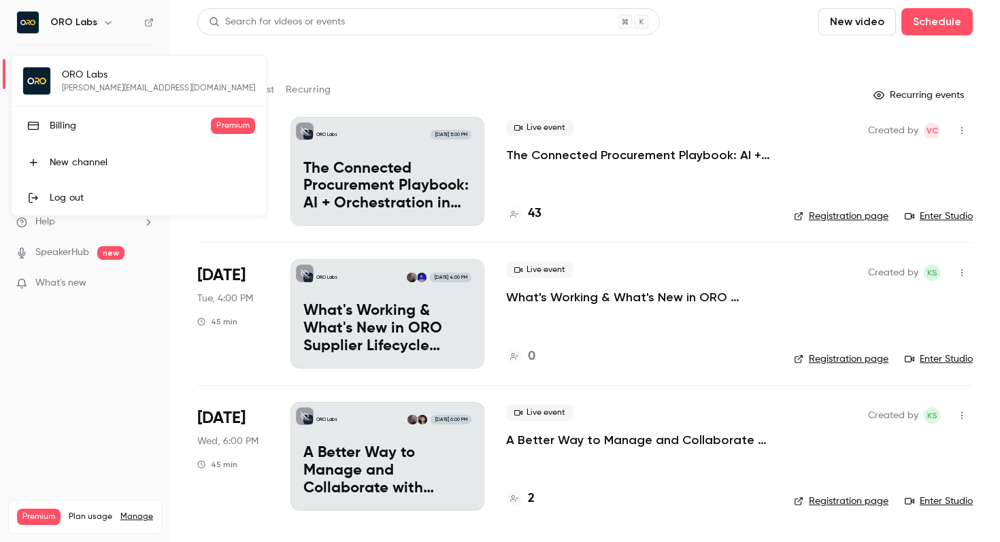
click at [85, 122] on div "Billing" at bounding box center [130, 126] width 161 height 14
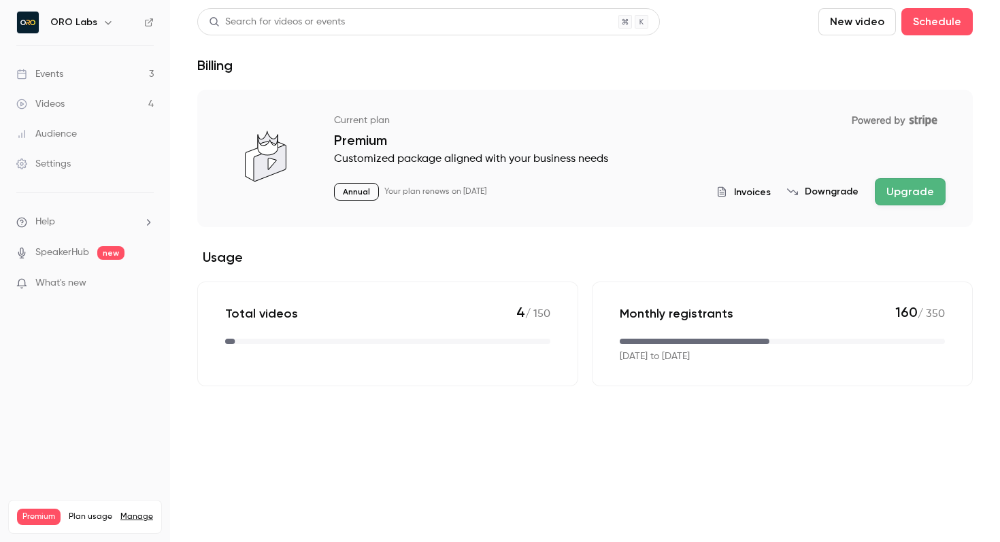
click at [644, 471] on main "Search for videos or events New video Schedule Billing Current plan Powered by …" at bounding box center [585, 271] width 830 height 542
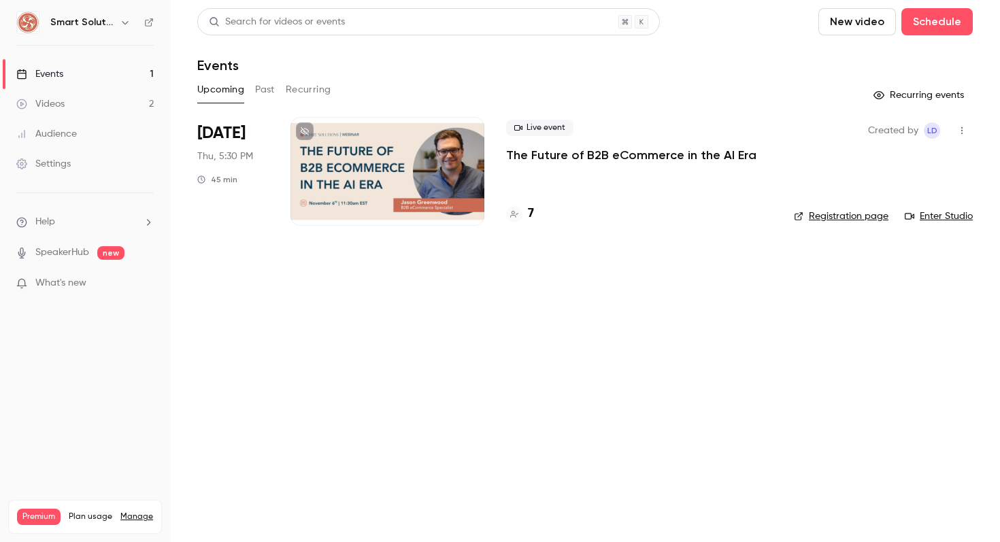
click at [126, 20] on icon "button" at bounding box center [125, 22] width 11 height 11
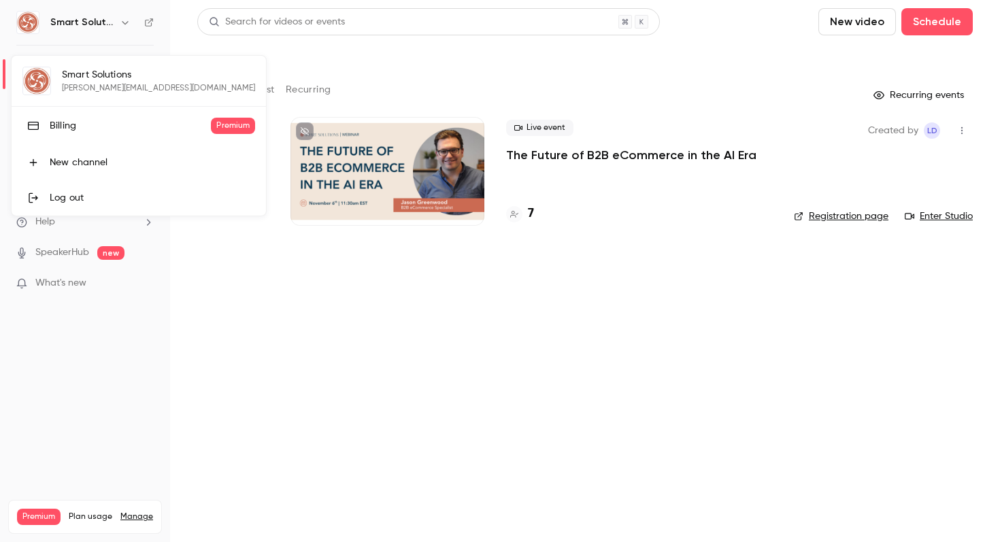
click at [62, 127] on div "Billing" at bounding box center [130, 126] width 161 height 14
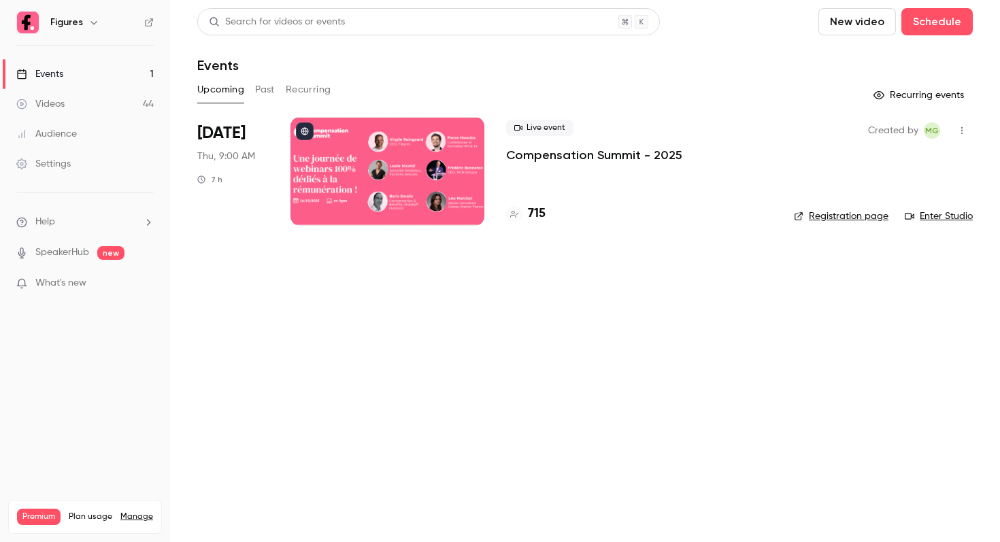
click at [143, 511] on link "Manage" at bounding box center [136, 516] width 33 height 11
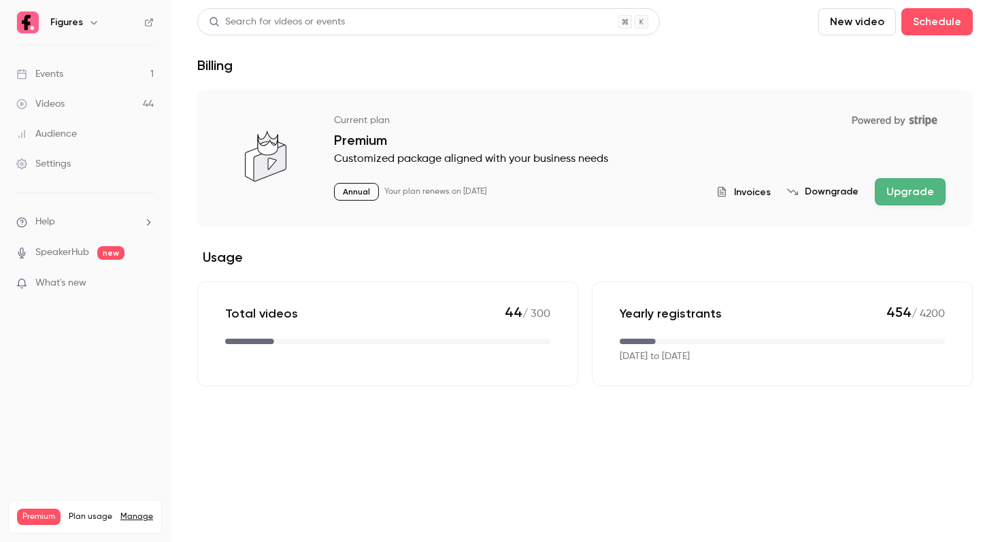
click at [73, 80] on link "Events 1" at bounding box center [85, 74] width 170 height 30
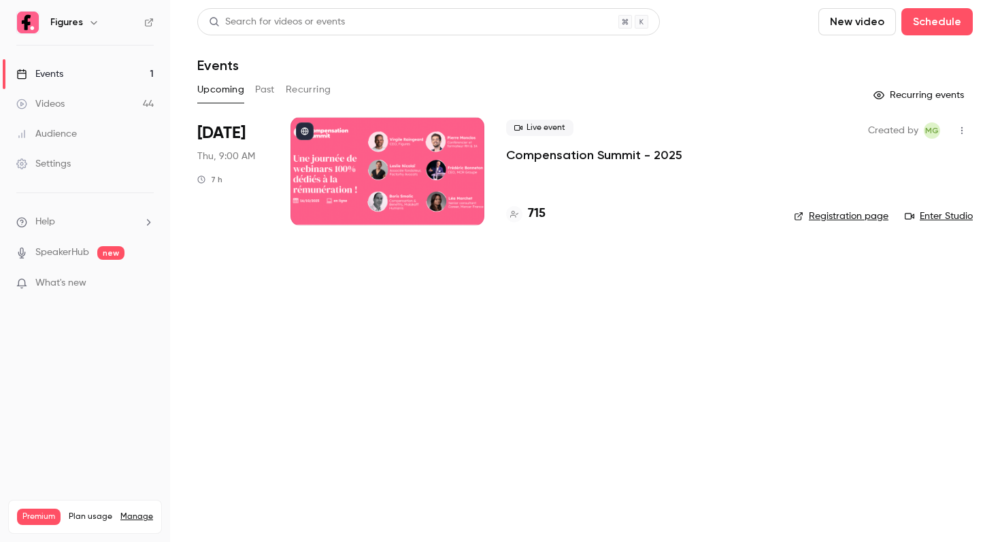
click at [537, 154] on p "Compensation Summit - 2025" at bounding box center [594, 155] width 176 height 16
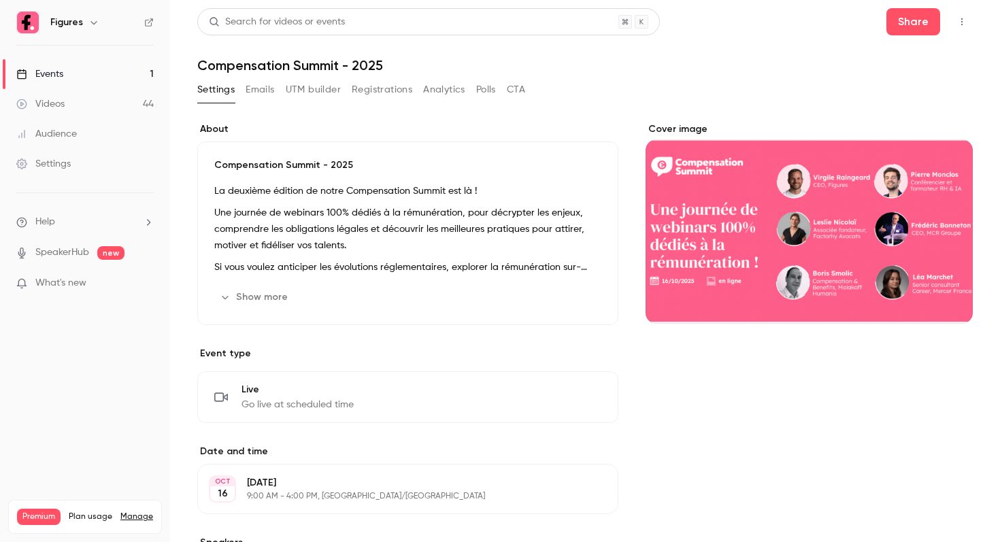
click at [945, 14] on div "Share" at bounding box center [929, 21] width 86 height 27
click at [916, 20] on button "Share" at bounding box center [913, 21] width 54 height 27
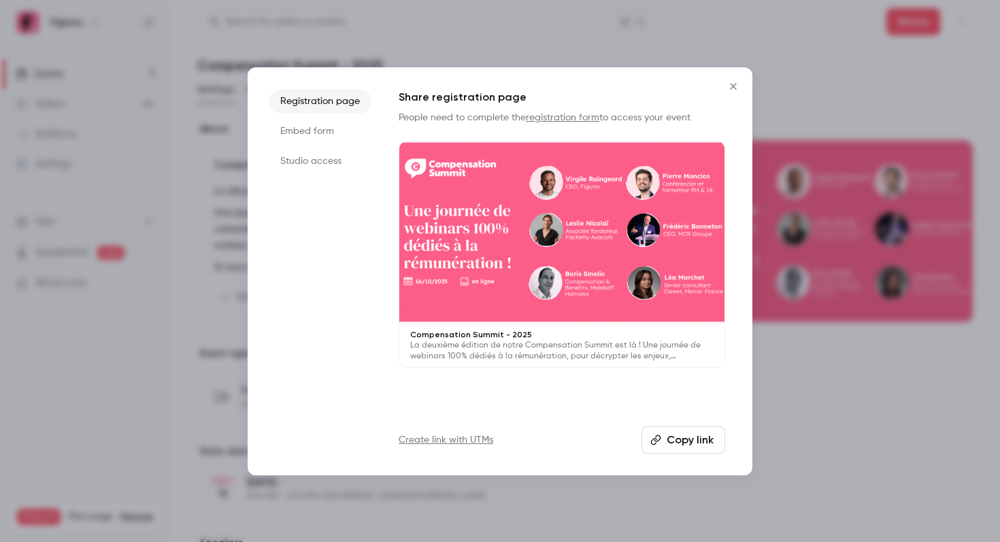
click at [533, 278] on div at bounding box center [561, 232] width 325 height 183
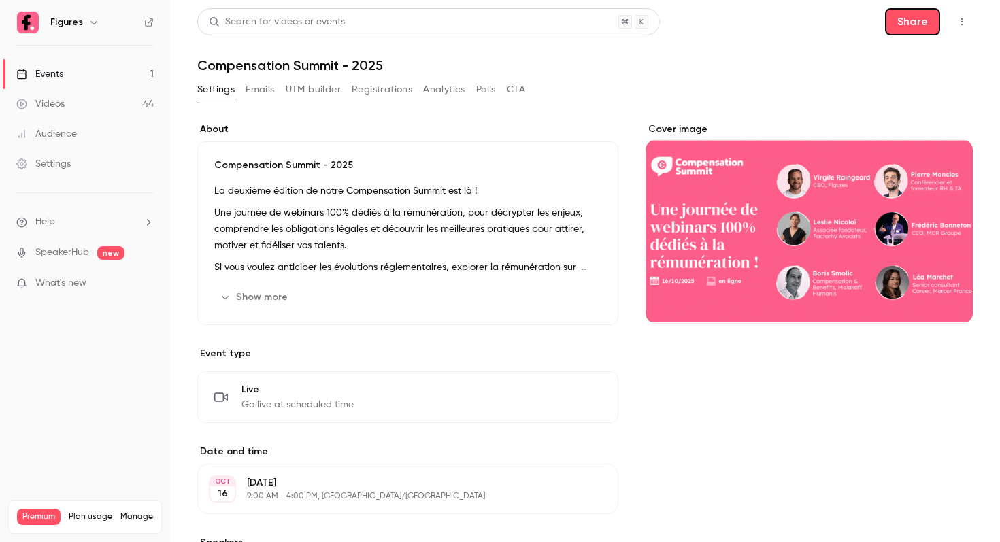
click at [909, 14] on button "Share" at bounding box center [912, 21] width 55 height 27
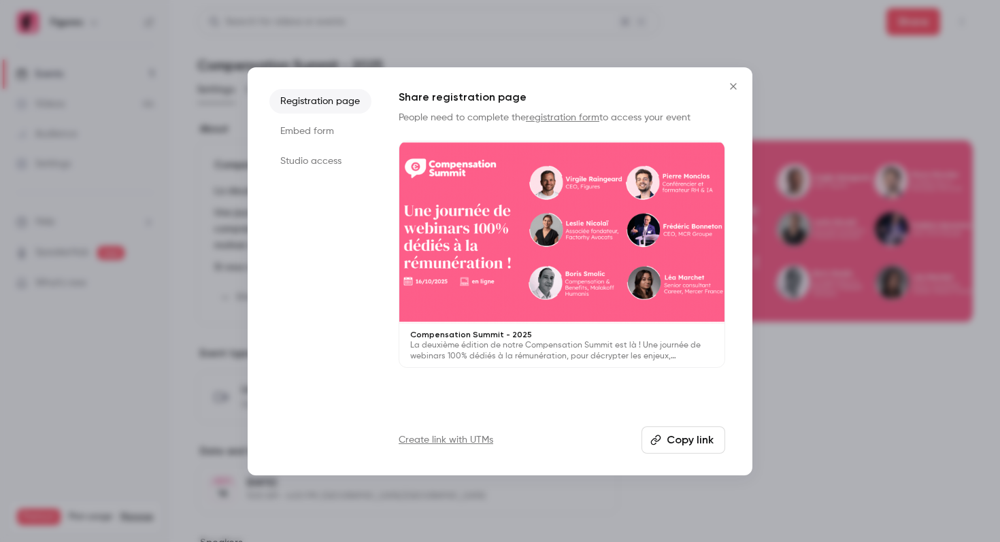
click at [541, 296] on div at bounding box center [561, 232] width 325 height 183
click at [758, 33] on div at bounding box center [500, 271] width 1000 height 542
